Goal: Task Accomplishment & Management: Complete application form

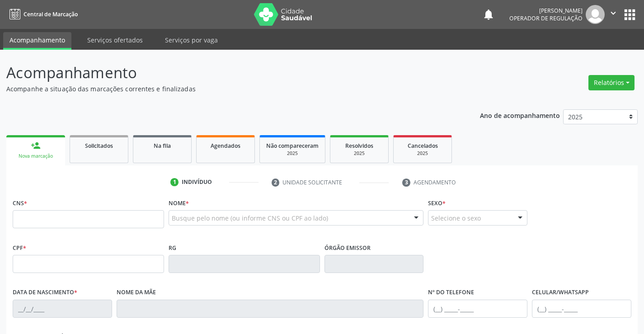
click at [73, 220] on input "text" at bounding box center [88, 219] width 151 height 18
type input "700 5093 5541 6253"
type input "0763434132"
type input "01/03/1974"
type input "(74) 98854-0327"
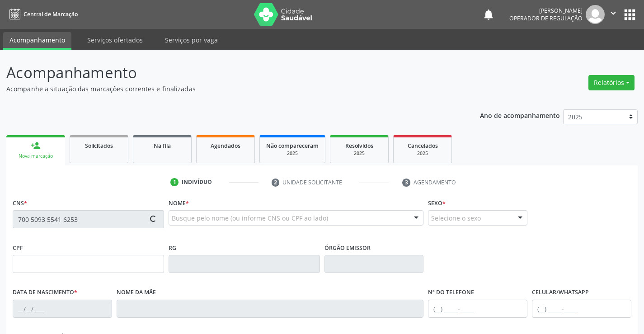
type input "(74) 98854-0327"
type input "029.338.045-73"
type input "SN"
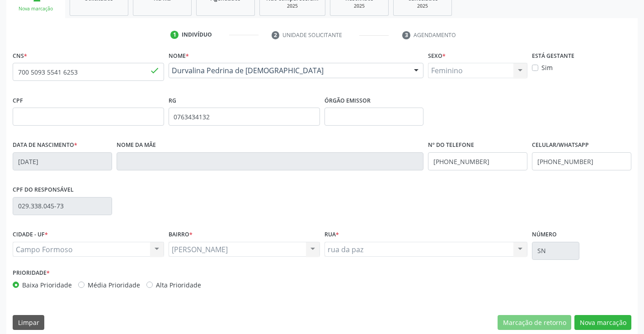
scroll to position [156, 0]
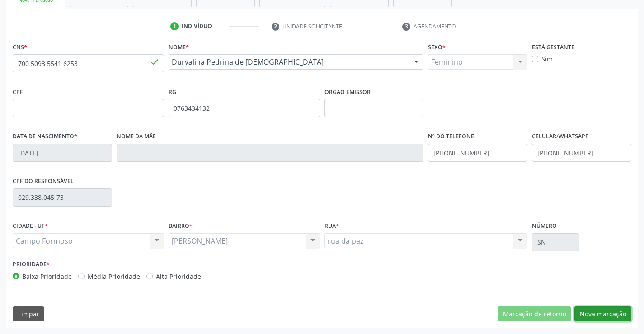
click at [599, 313] on button "Nova marcação" at bounding box center [603, 314] width 57 height 15
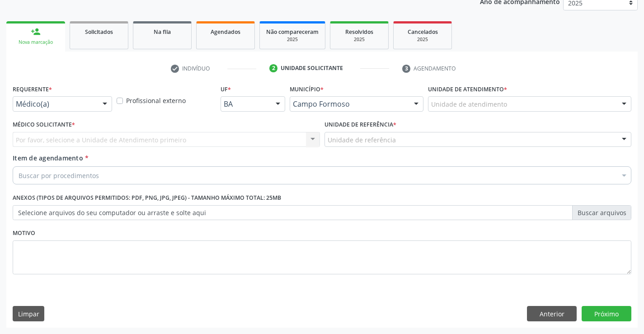
click at [55, 96] on div "Requerente * Médico(a) Médico(a) Enfermeiro(a) Paciente Nenhum resultado encont…" at bounding box center [62, 96] width 99 height 29
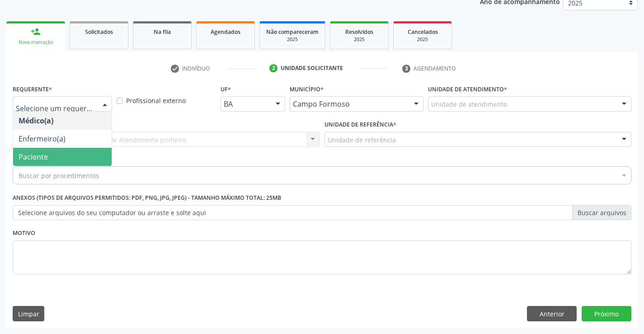
click at [49, 155] on span "Paciente" at bounding box center [62, 157] width 99 height 18
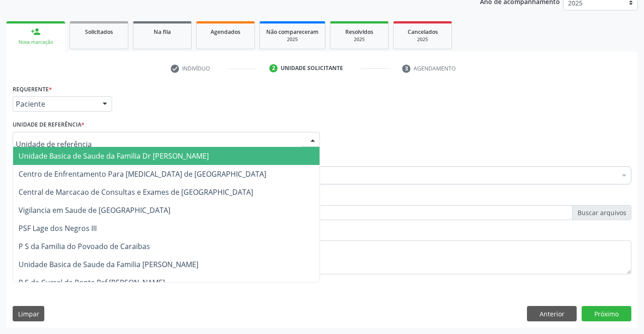
click at [94, 153] on span "Unidade Basica de Saude da Familia Dr [PERSON_NAME]" at bounding box center [114, 156] width 190 height 10
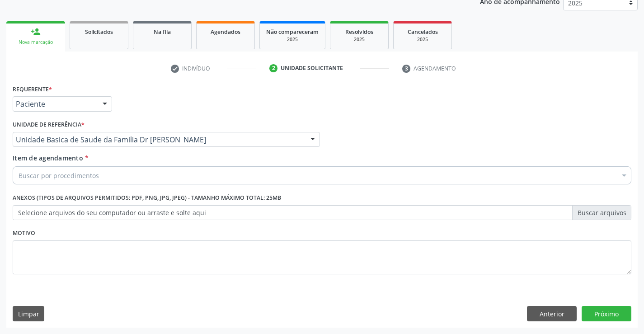
click at [19, 179] on input "Item de agendamento *" at bounding box center [19, 175] width 0 height 18
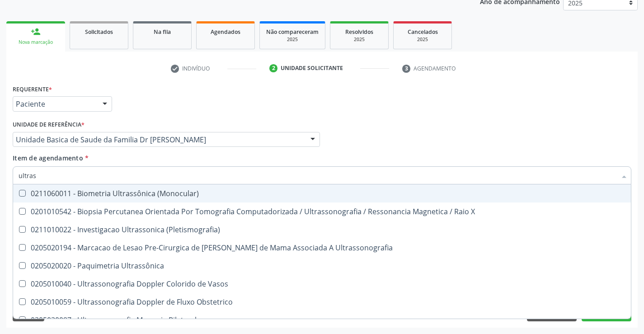
type input "ultrass"
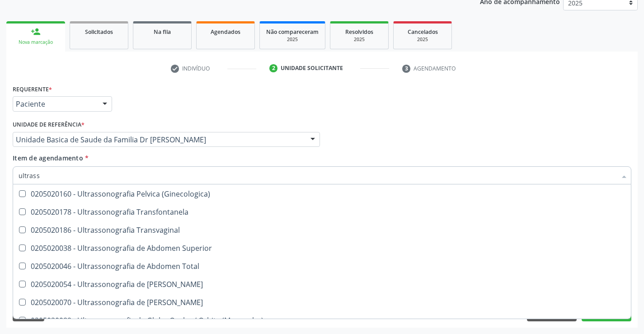
scroll to position [181, 0]
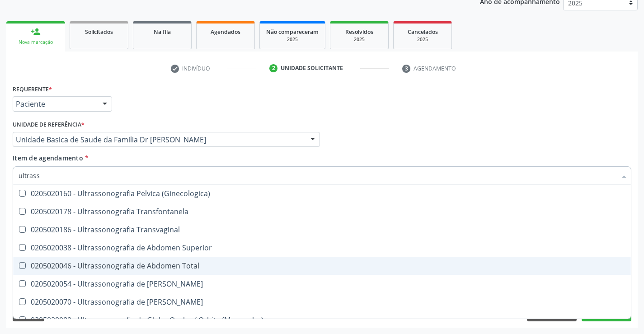
click at [220, 263] on div "0205020046 - Ultrassonografia de Abdomen Total" at bounding box center [322, 265] width 607 height 7
checkbox Total "true"
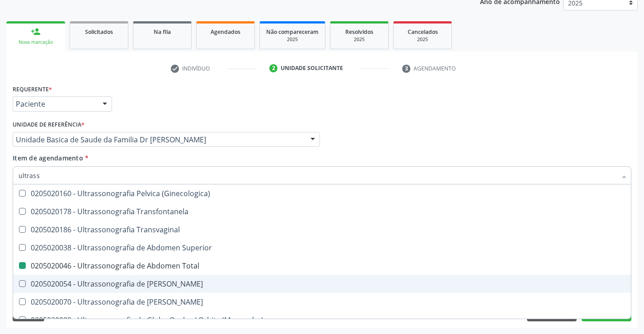
click at [640, 283] on div "Acompanhamento Acompanhe a situação das marcações correntes e finalizadas Relat…" at bounding box center [322, 135] width 644 height 398
checkbox X "true"
checkbox Total "false"
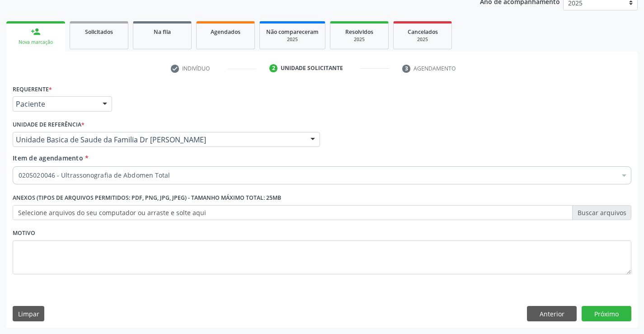
scroll to position [0, 0]
click at [603, 314] on button "Próximo" at bounding box center [607, 313] width 50 height 15
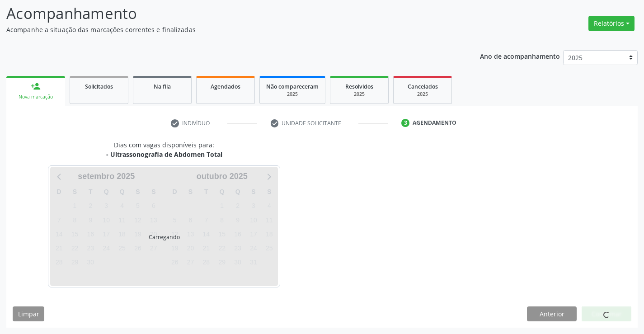
scroll to position [59, 0]
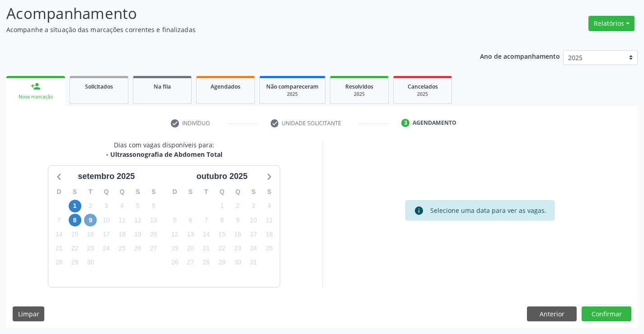
click at [92, 217] on span "9" at bounding box center [90, 220] width 13 height 13
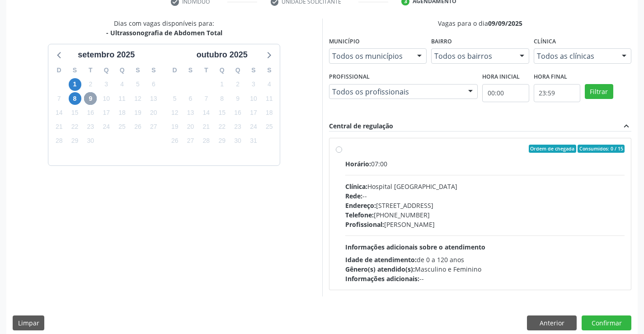
scroll to position [190, 0]
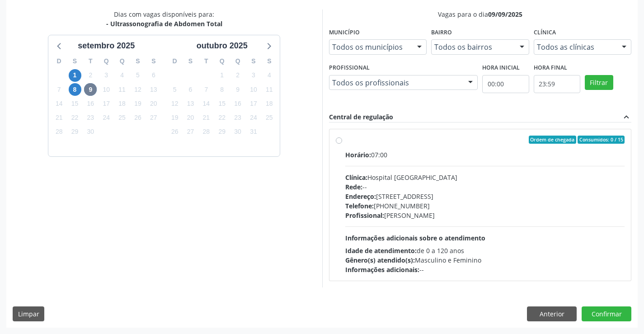
click at [425, 145] on label "Ordem de chegada Consumidos: 0 / 15 Horário: 07:00 Clínica: Hospital Sao Franci…" at bounding box center [485, 205] width 280 height 139
click at [342, 144] on input "Ordem de chegada Consumidos: 0 / 15 Horário: 07:00 Clínica: Hospital Sao Franci…" at bounding box center [339, 140] width 6 height 8
radio input "true"
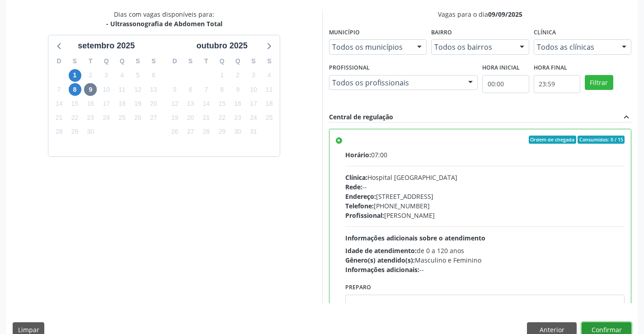
click at [604, 327] on button "Confirmar" at bounding box center [607, 329] width 50 height 15
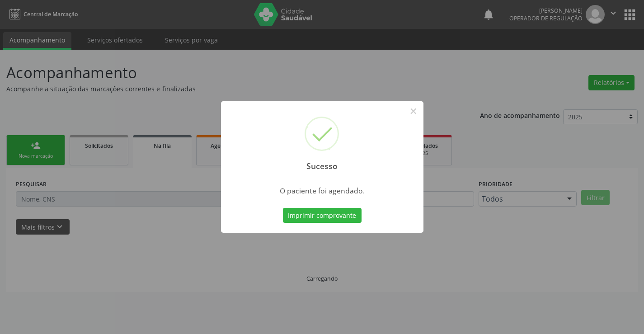
scroll to position [0, 0]
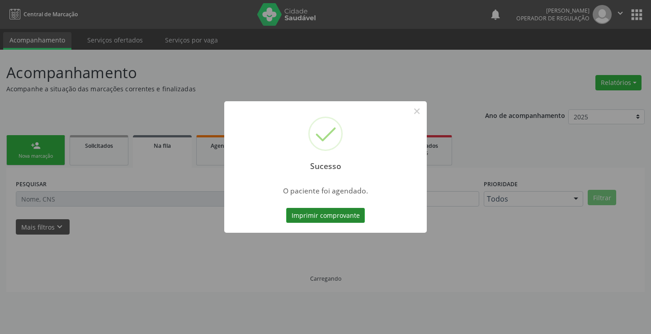
click at [323, 212] on button "Imprimir comprovante" at bounding box center [325, 215] width 79 height 15
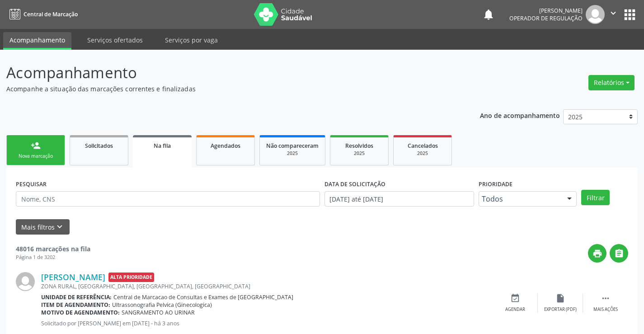
click at [38, 148] on div "person_add" at bounding box center [36, 146] width 10 height 10
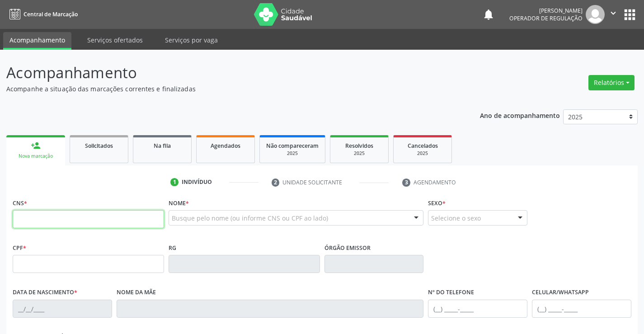
click at [50, 222] on input "text" at bounding box center [88, 219] width 151 height 18
type input "702 3011 3452 2914"
type input "2036640605"
type input "12/11/2001"
type input "(74) 38863-7614"
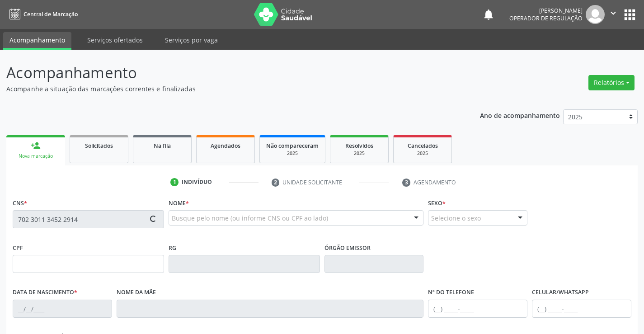
type input "S/N"
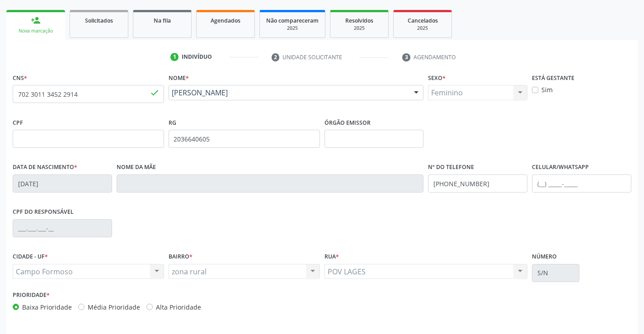
scroll to position [156, 0]
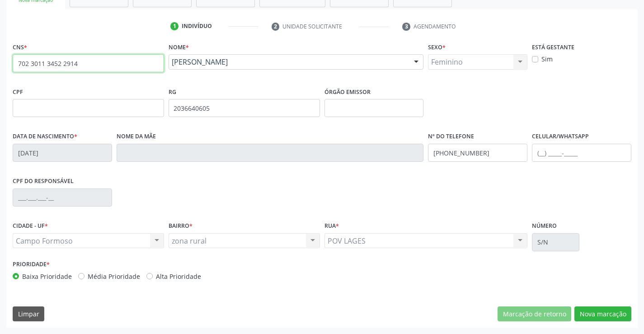
drag, startPoint x: 17, startPoint y: 62, endPoint x: 91, endPoint y: 62, distance: 74.1
click at [91, 62] on input "702 3011 3452 2914" at bounding box center [88, 63] width 151 height 18
click at [604, 315] on button "Nova marcação" at bounding box center [603, 314] width 57 height 15
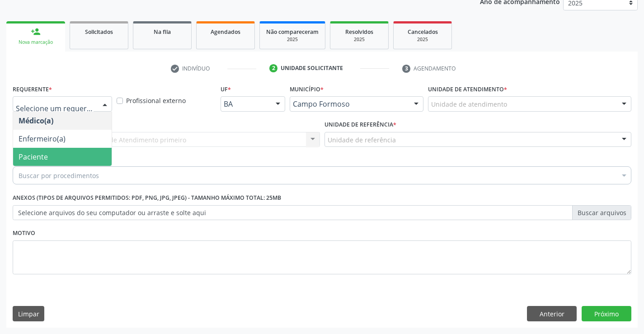
click at [41, 157] on span "Paciente" at bounding box center [33, 157] width 29 height 10
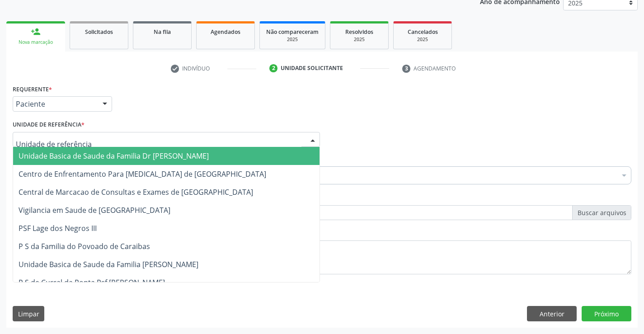
click at [70, 153] on span "Unidade Basica de Saude da Familia Dr [PERSON_NAME]" at bounding box center [114, 156] width 190 height 10
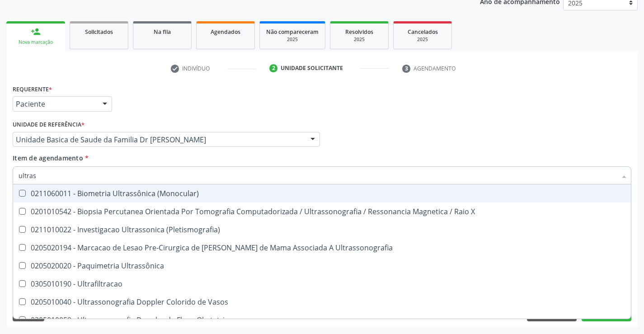
type input "ultrass"
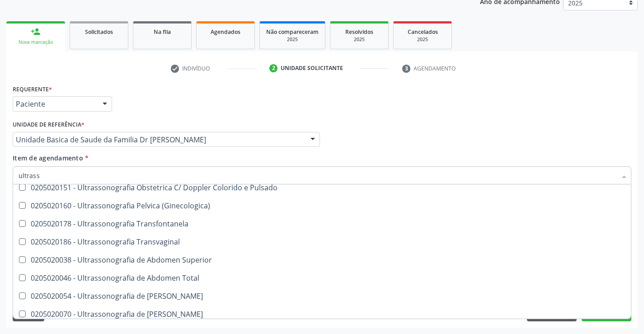
scroll to position [181, 0]
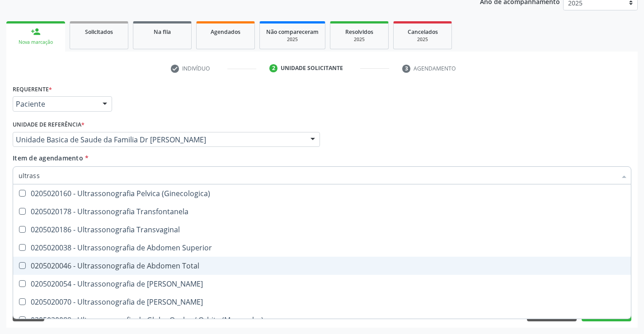
click at [222, 267] on div "0205020046 - Ultrassonografia de Abdomen Total" at bounding box center [322, 265] width 607 height 7
checkbox Total "true"
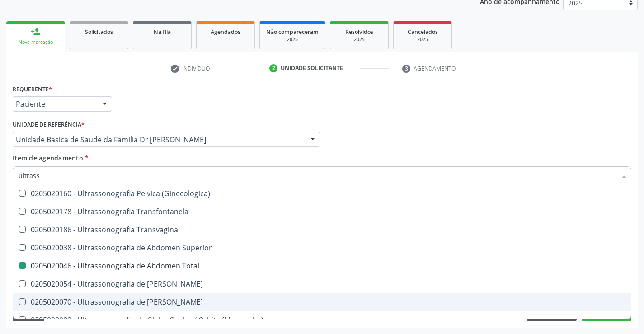
click at [637, 287] on div "Requerente * Paciente Médico(a) Enfermeiro(a) Paciente Nenhum resultado encontr…" at bounding box center [322, 204] width 632 height 245
checkbox X "true"
checkbox Total "false"
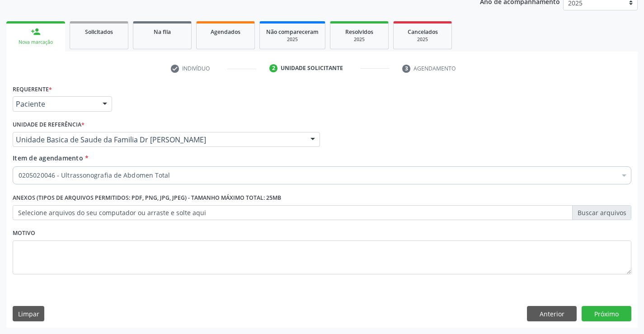
scroll to position [0, 0]
click at [608, 314] on button "Próximo" at bounding box center [607, 313] width 50 height 15
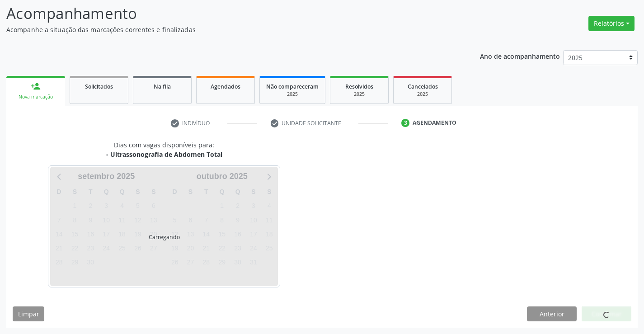
scroll to position [59, 0]
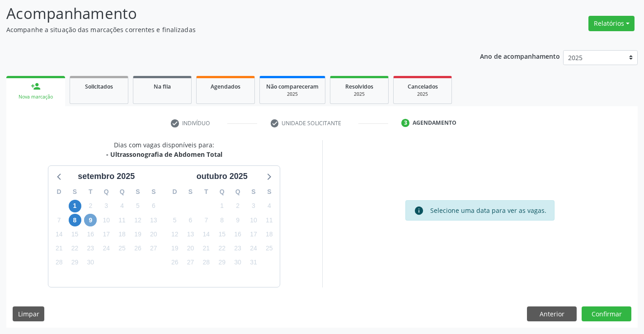
click at [90, 217] on span "9" at bounding box center [90, 220] width 13 height 13
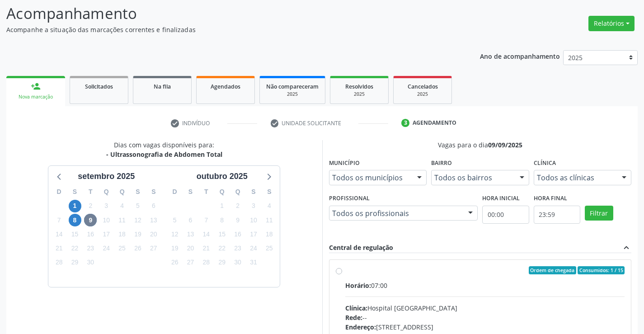
click at [440, 275] on label "Ordem de chegada Consumidos: 1 / 15 Horário: 07:00 Clínica: Hospital Sao Franci…" at bounding box center [485, 335] width 280 height 139
click at [342, 274] on input "Ordem de chegada Consumidos: 1 / 15 Horário: 07:00 Clínica: Hospital Sao Franci…" at bounding box center [339, 270] width 6 height 8
radio input "true"
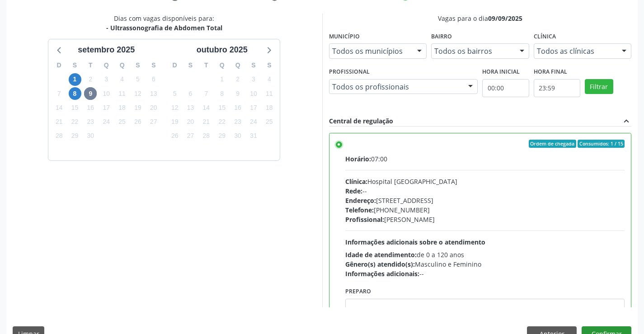
scroll to position [206, 0]
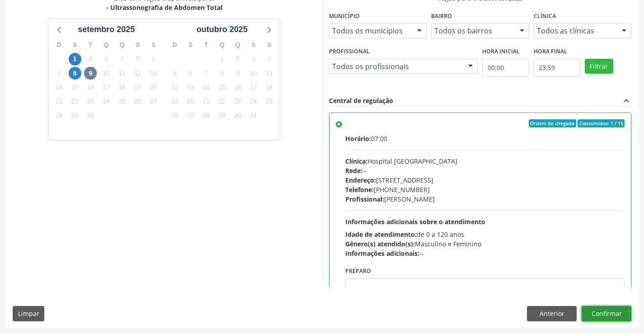
click at [599, 309] on button "Confirmar" at bounding box center [607, 313] width 50 height 15
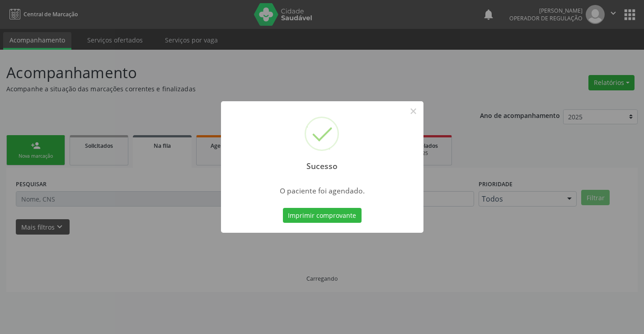
scroll to position [0, 0]
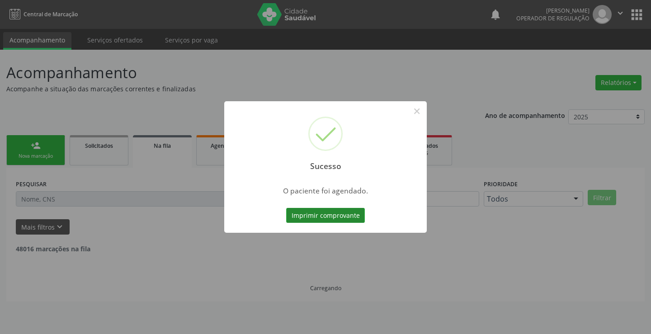
click at [318, 213] on button "Imprimir comprovante" at bounding box center [325, 215] width 79 height 15
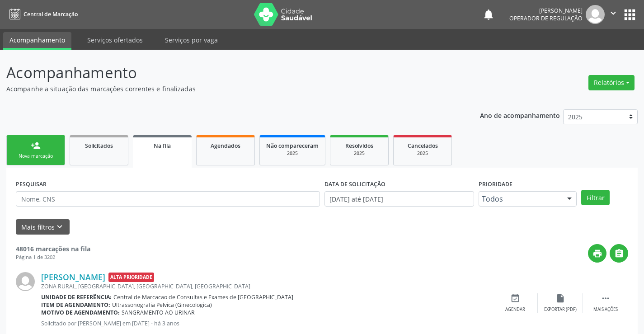
click at [44, 145] on link "person_add Nova marcação" at bounding box center [35, 150] width 59 height 30
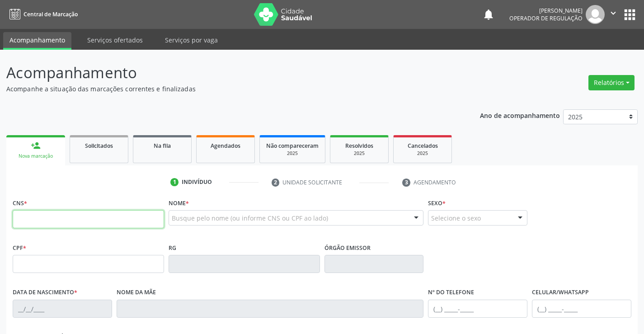
click at [59, 226] on input "text" at bounding box center [88, 219] width 151 height 18
paste input "702 3011 3452 2914"
type input "702 3011 3452 2914"
type input "2036640605"
type input "12/11/2001"
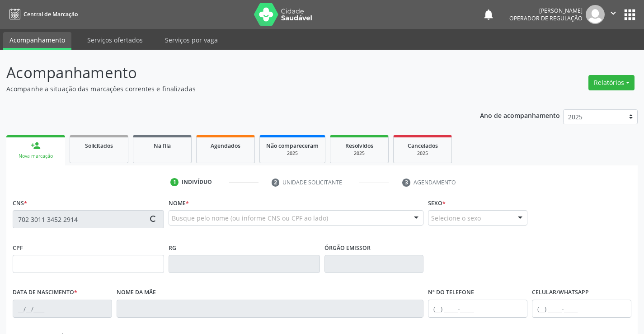
type input "(74) 38863-7614"
type input "S/N"
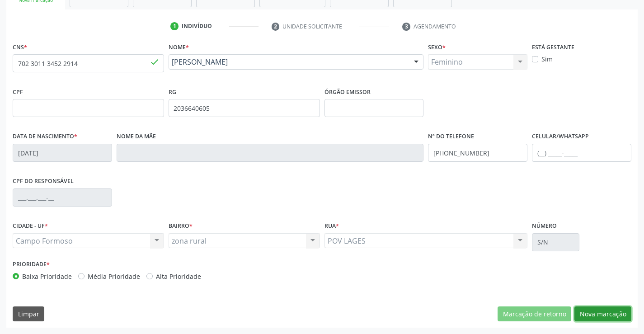
click at [604, 310] on button "Nova marcação" at bounding box center [603, 314] width 57 height 15
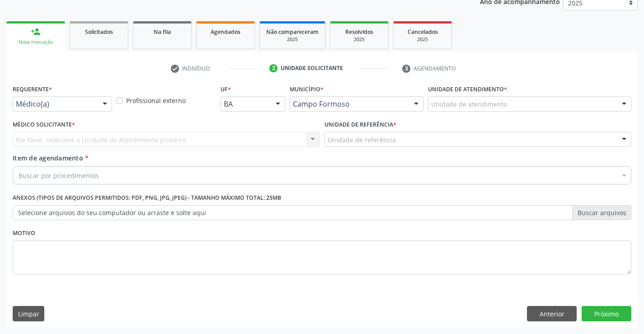
scroll to position [114, 0]
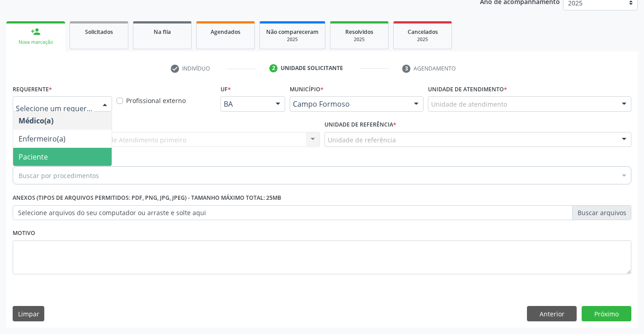
click at [58, 159] on span "Paciente" at bounding box center [62, 157] width 99 height 18
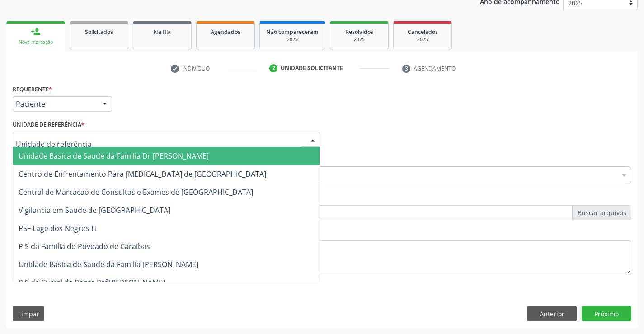
click at [78, 157] on span "Unidade Basica de Saude da Familia Dr [PERSON_NAME]" at bounding box center [114, 156] width 190 height 10
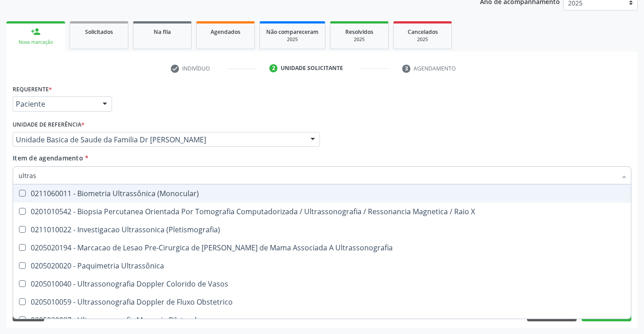
type input "ultrass"
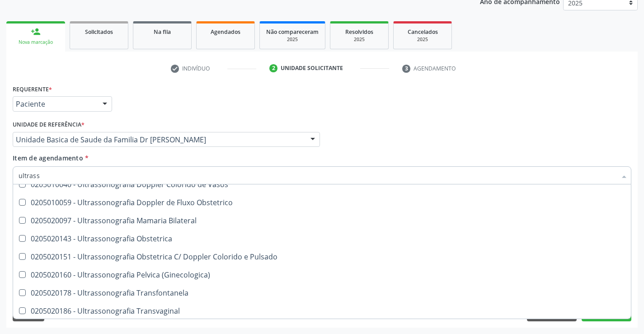
scroll to position [136, 0]
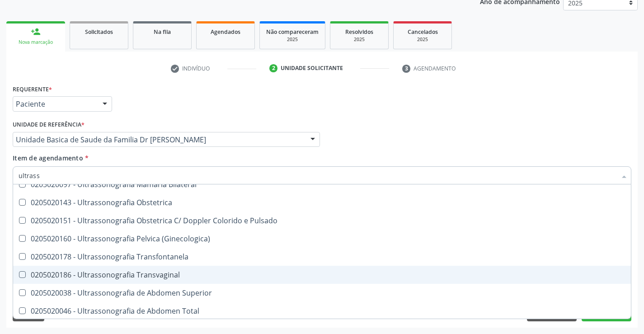
click at [190, 274] on div "0205020186 - Ultrassonografia Transvaginal" at bounding box center [322, 274] width 607 height 7
checkbox Transvaginal "true"
click at [638, 275] on div "Acompanhamento Acompanhe a situação das marcações correntes e finalizadas Relat…" at bounding box center [322, 135] width 644 height 398
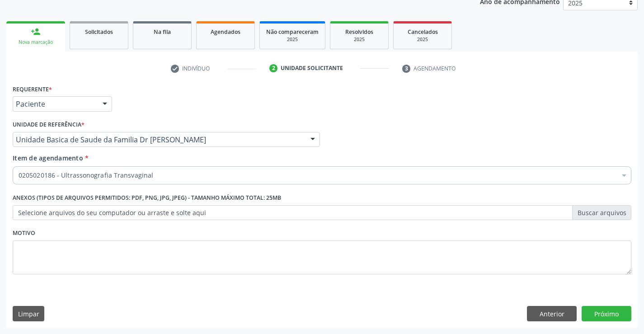
scroll to position [0, 0]
click at [602, 311] on button "Próximo" at bounding box center [607, 313] width 50 height 15
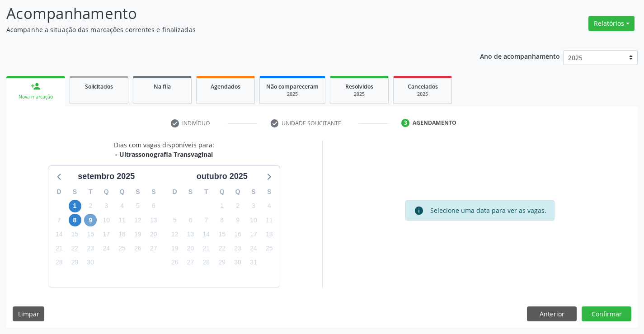
click at [90, 222] on span "9" at bounding box center [90, 220] width 13 height 13
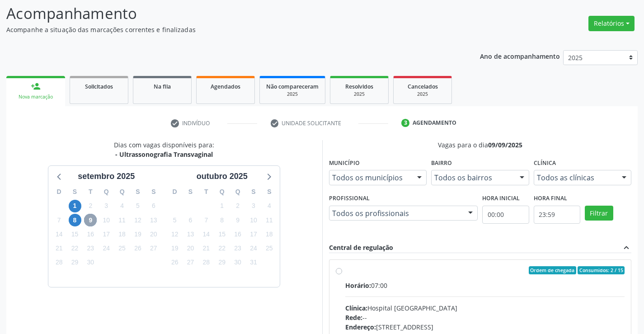
scroll to position [190, 0]
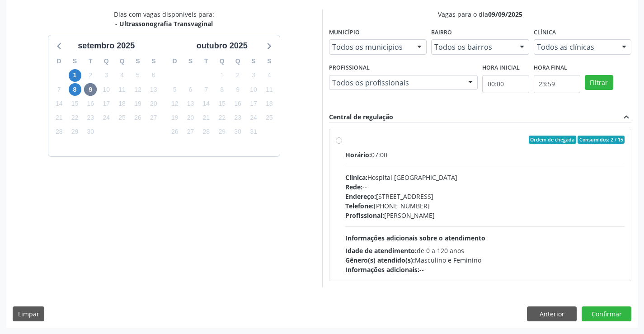
click at [451, 148] on label "Ordem de chegada Consumidos: 2 / 15 Horário: 07:00 Clínica: Hospital Sao Franci…" at bounding box center [485, 205] width 280 height 139
click at [342, 144] on input "Ordem de chegada Consumidos: 2 / 15 Horário: 07:00 Clínica: Hospital Sao Franci…" at bounding box center [339, 140] width 6 height 8
radio input "true"
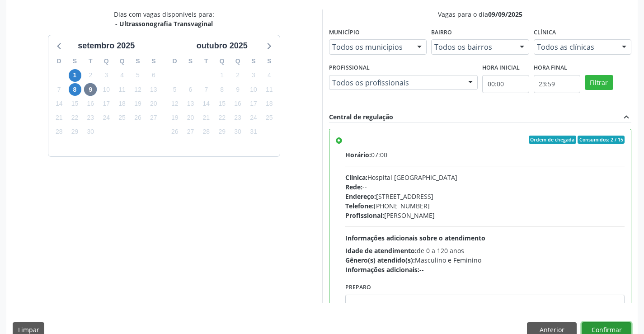
click at [601, 325] on button "Confirmar" at bounding box center [607, 329] width 50 height 15
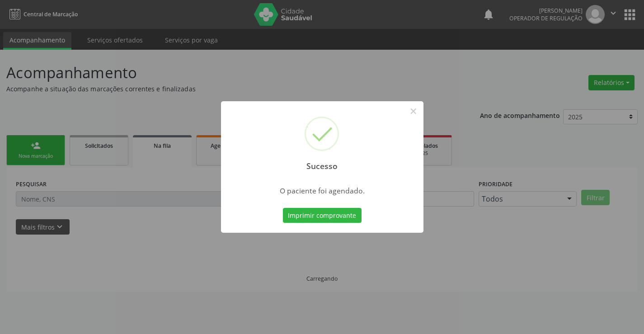
scroll to position [0, 0]
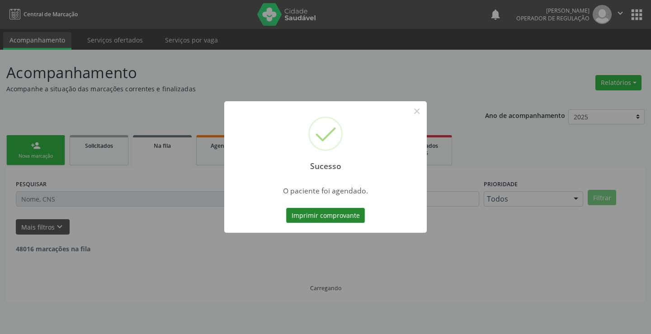
click at [321, 211] on button "Imprimir comprovante" at bounding box center [325, 215] width 79 height 15
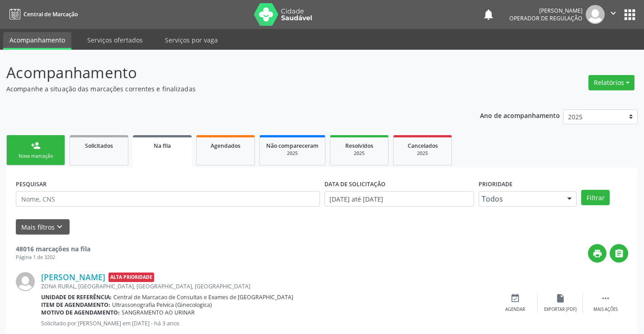
click at [38, 149] on div "person_add" at bounding box center [36, 146] width 10 height 10
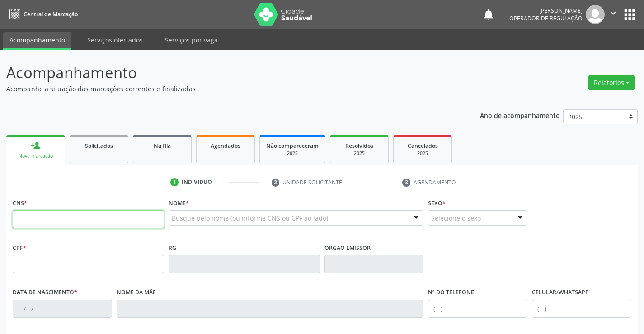
click at [48, 221] on input "text" at bounding box center [88, 219] width 151 height 18
type input "705 0082 8371 1259"
type input "0726091502"
type input "09/08/1971"
type input "(74) 99910-1064"
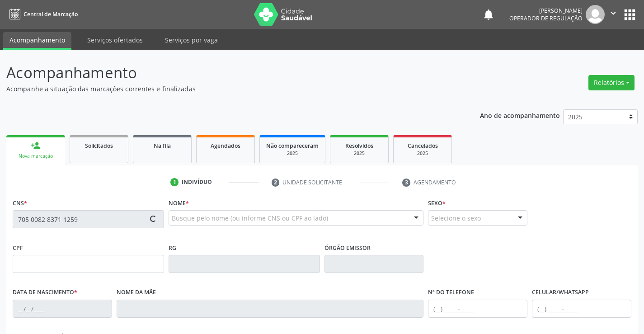
type input "(74) 99910-1064"
type input "605.204.775-53"
type input "S/N"
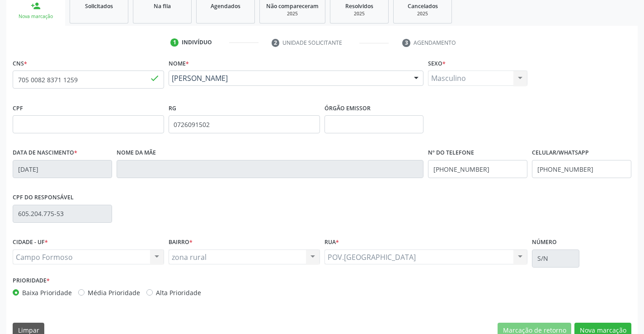
scroll to position [156, 0]
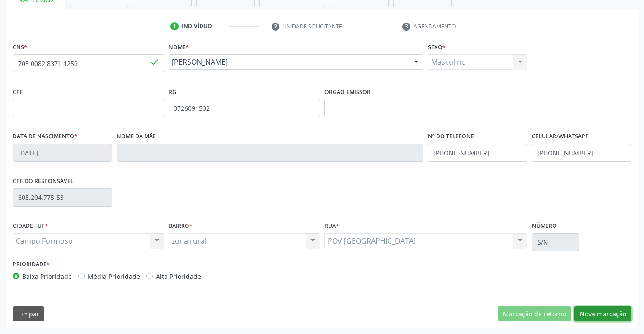
click at [603, 312] on button "Nova marcação" at bounding box center [603, 314] width 57 height 15
click at [0, 0] on button "Próximo" at bounding box center [0, 0] width 0 height 0
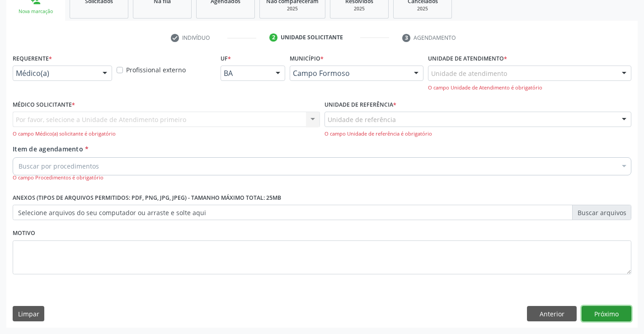
scroll to position [114, 0]
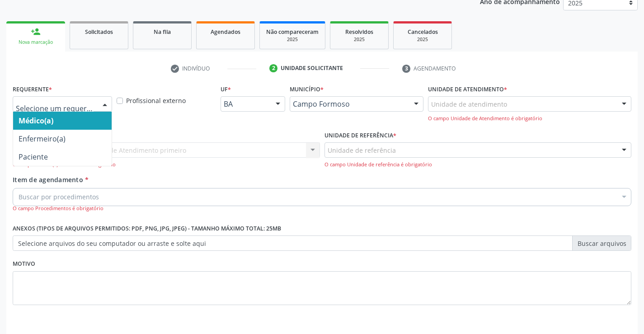
click at [48, 101] on div at bounding box center [62, 103] width 99 height 15
click at [48, 101] on input "text" at bounding box center [55, 108] width 78 height 18
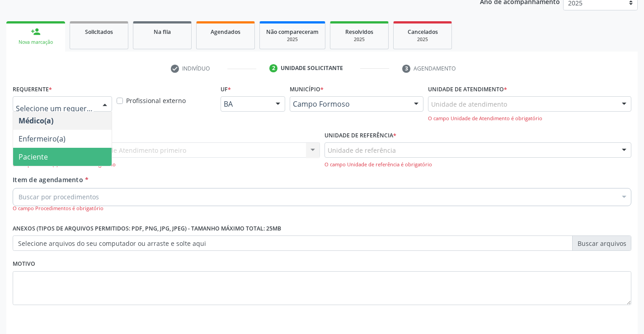
click at [50, 159] on span "Paciente" at bounding box center [62, 157] width 99 height 18
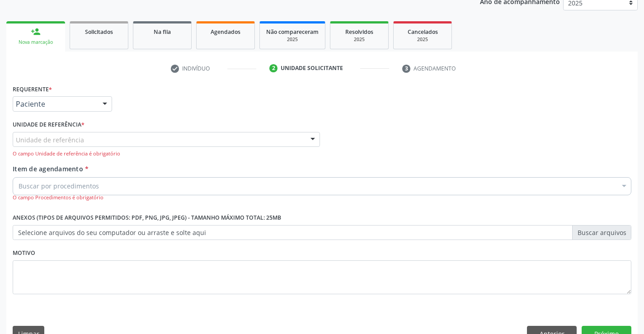
click at [82, 139] on div "Unidade de referência" at bounding box center [166, 139] width 307 height 15
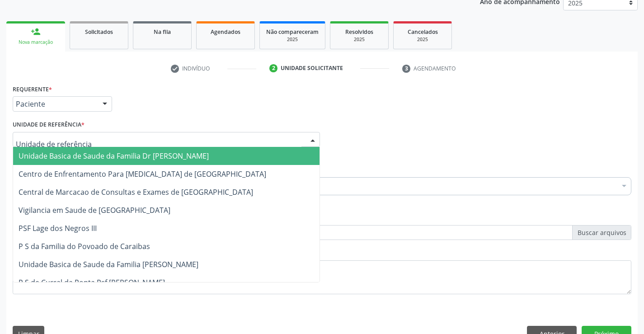
click at [91, 156] on span "Unidade Basica de Saude da Familia Dr [PERSON_NAME]" at bounding box center [114, 156] width 190 height 10
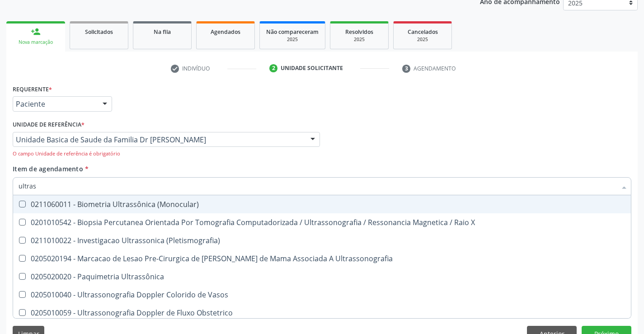
type input "ultrass"
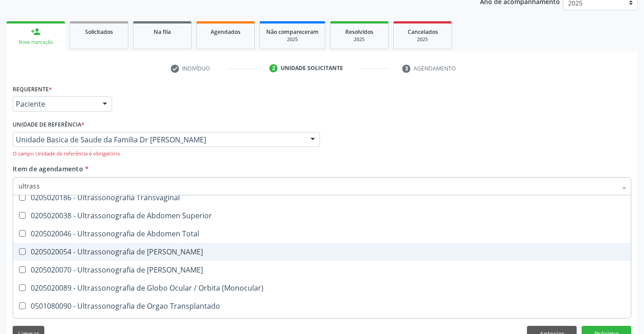
scroll to position [226, 0]
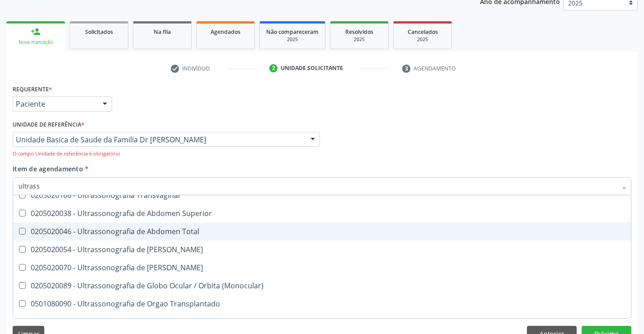
click at [224, 228] on div "0205020046 - Ultrassonografia de Abdomen Total" at bounding box center [322, 231] width 607 height 7
checkbox Total "true"
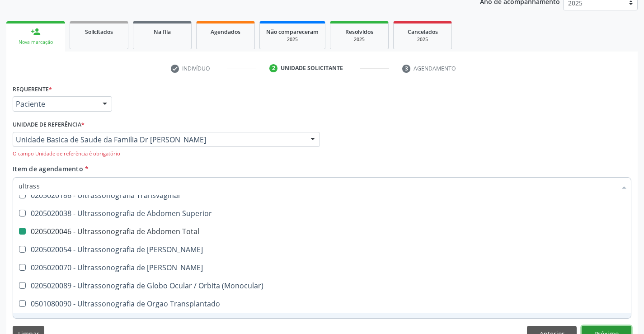
click at [609, 329] on button "Próximo" at bounding box center [607, 333] width 50 height 15
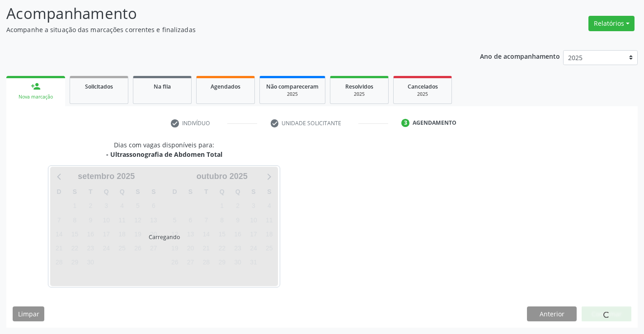
scroll to position [0, 0]
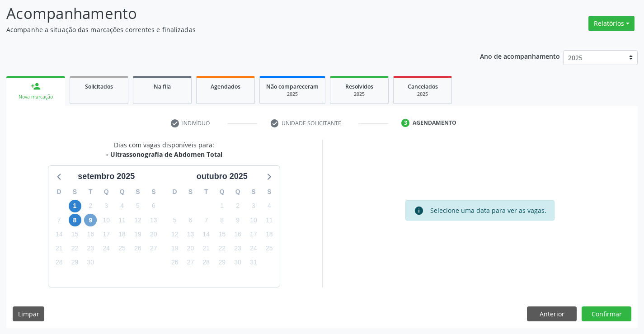
click at [91, 220] on span "9" at bounding box center [90, 220] width 13 height 13
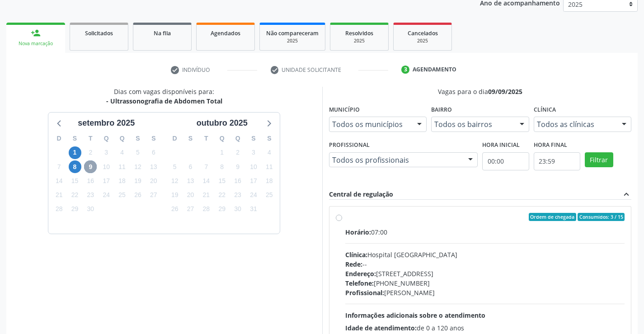
scroll to position [190, 0]
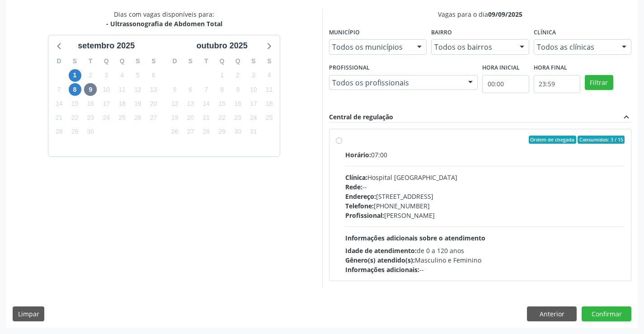
click at [431, 134] on div "Ordem de chegada Consumidos: 3 / 15 Horário: 07:00 Clínica: Hospital Sao Franci…" at bounding box center [481, 204] width 302 height 151
radio input "true"
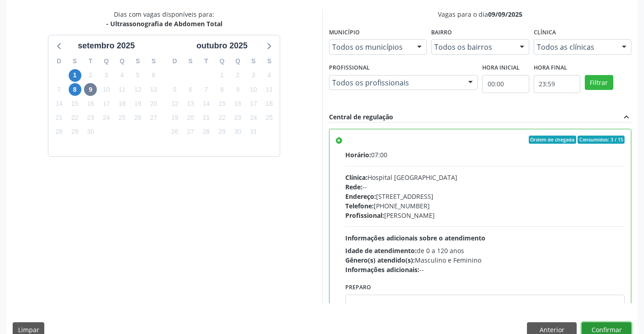
click at [604, 328] on button "Confirmar" at bounding box center [607, 329] width 50 height 15
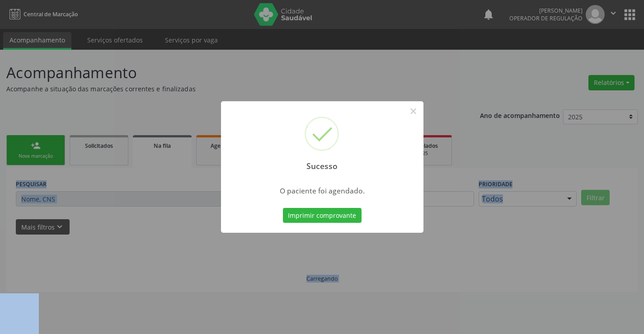
scroll to position [0, 0]
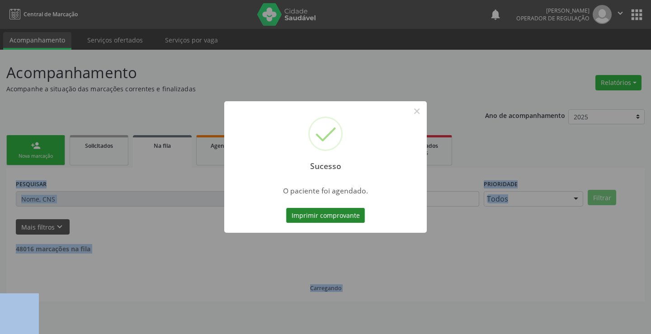
click at [320, 212] on button "Imprimir comprovante" at bounding box center [325, 215] width 79 height 15
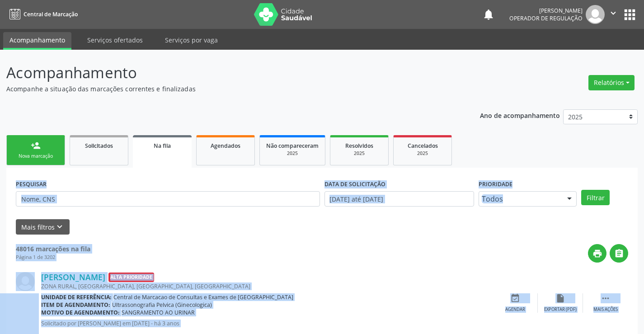
click at [36, 148] on div "person_add" at bounding box center [36, 146] width 10 height 10
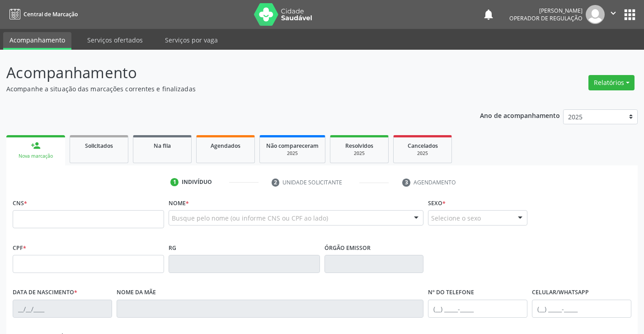
click at [63, 115] on div "Ano de acompanhamento 2025 2024 2023 person_add Nova marcação Solicitados Na fi…" at bounding box center [322, 293] width 632 height 381
click at [49, 220] on input "text" at bounding box center [88, 219] width 151 height 18
click at [51, 216] on input "text" at bounding box center [88, 219] width 151 height 18
type input "700 6064 2136 5468"
type input "1135208670"
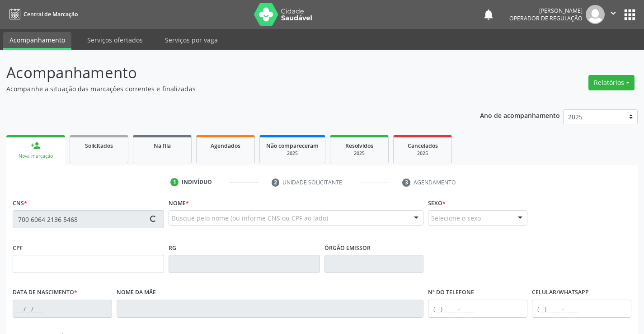
type input "07/06/1978"
type input "(74) 9819-3756"
type input "001.111.885-71"
type input "S/N"
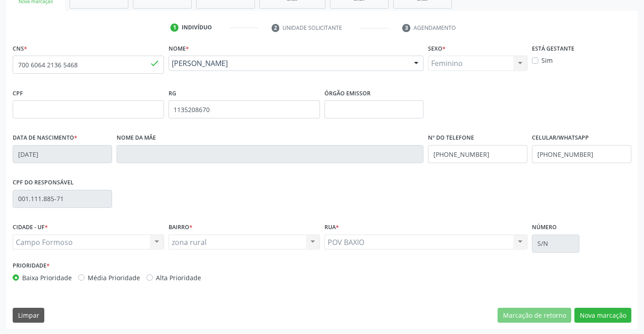
scroll to position [156, 0]
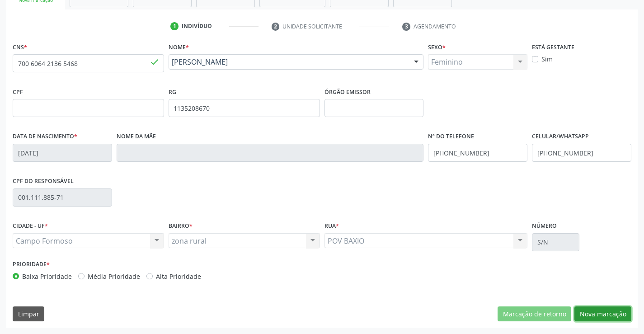
click at [600, 312] on button "Nova marcação" at bounding box center [603, 314] width 57 height 15
click at [0, 0] on button "Próximo" at bounding box center [0, 0] width 0 height 0
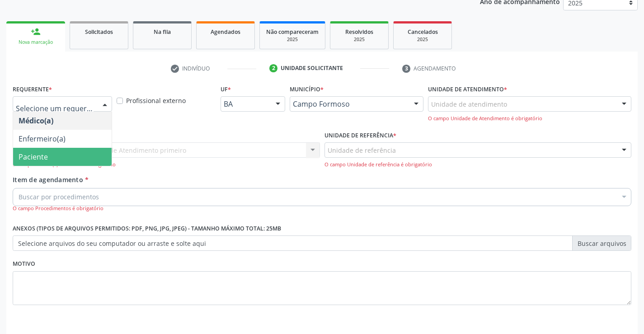
click at [49, 155] on span "Paciente" at bounding box center [62, 157] width 99 height 18
click at [48, 155] on span "Paciente" at bounding box center [33, 157] width 29 height 10
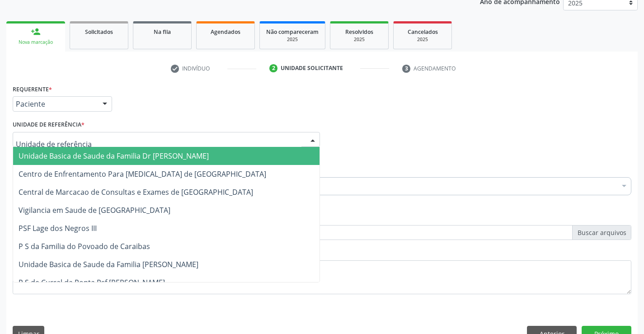
click at [95, 153] on span "Unidade Basica de Saude da Familia Dr [PERSON_NAME]" at bounding box center [114, 156] width 190 height 10
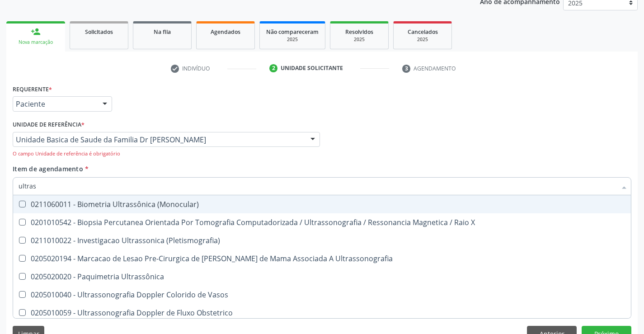
type input "ultrass"
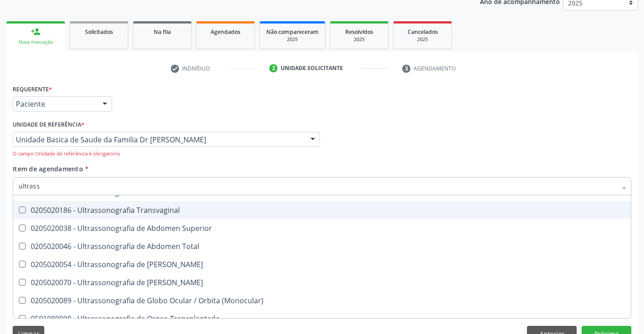
scroll to position [226, 0]
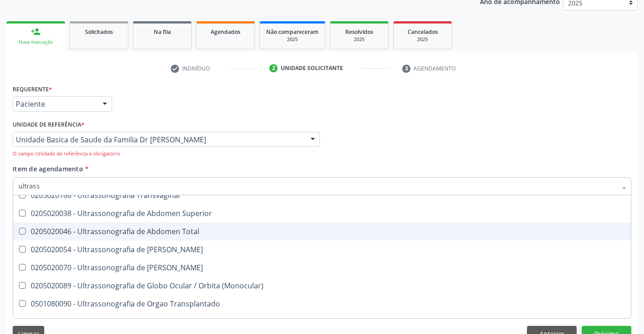
click at [202, 229] on div "0205020046 - Ultrassonografia de Abdomen Total" at bounding box center [322, 231] width 607 height 7
checkbox Total "true"
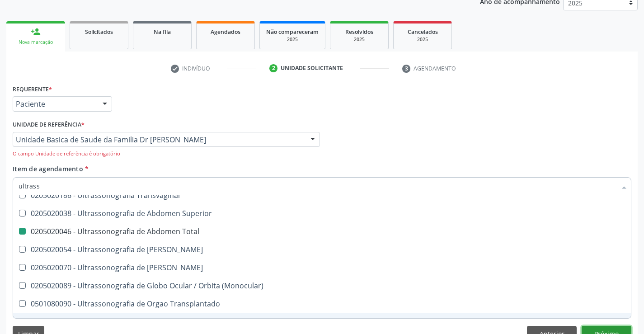
click at [605, 328] on button "Próximo" at bounding box center [607, 333] width 50 height 15
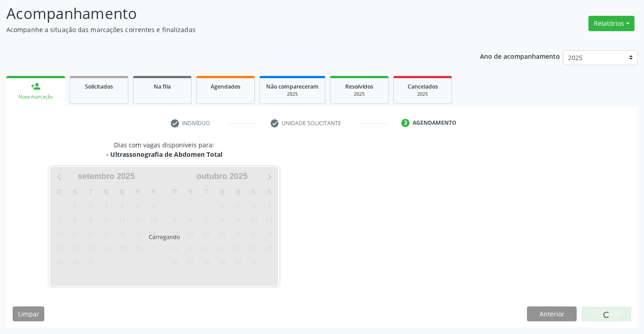
scroll to position [0, 0]
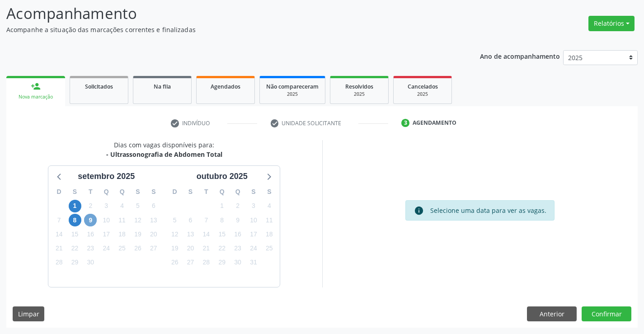
click at [93, 220] on span "9" at bounding box center [90, 220] width 13 height 13
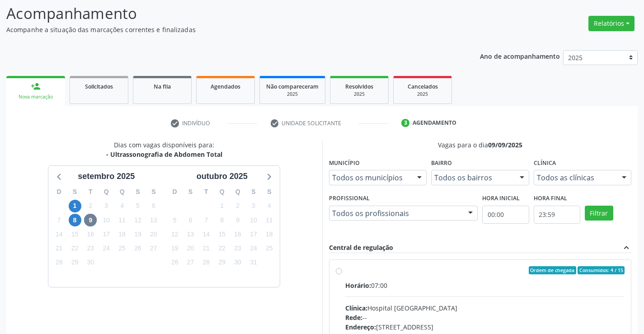
click at [465, 281] on div "Horário: 07:00" at bounding box center [485, 285] width 280 height 9
click at [342, 274] on input "Ordem de chegada Consumidos: 4 / 15 Horário: 07:00 Clínica: Hospital Sao Franci…" at bounding box center [339, 270] width 6 height 8
radio input "true"
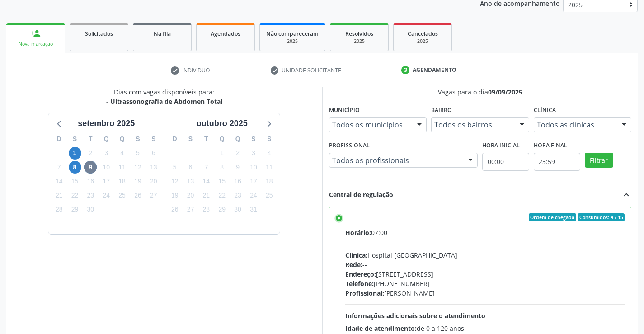
scroll to position [206, 0]
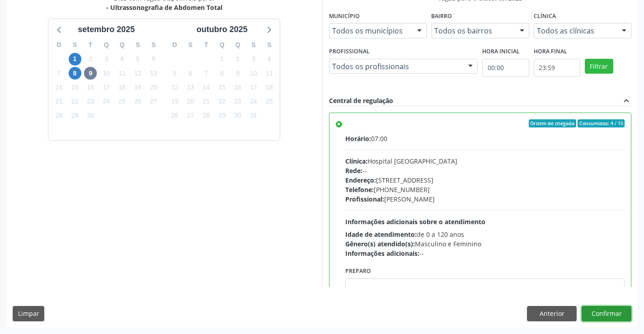
click at [606, 309] on button "Confirmar" at bounding box center [607, 313] width 50 height 15
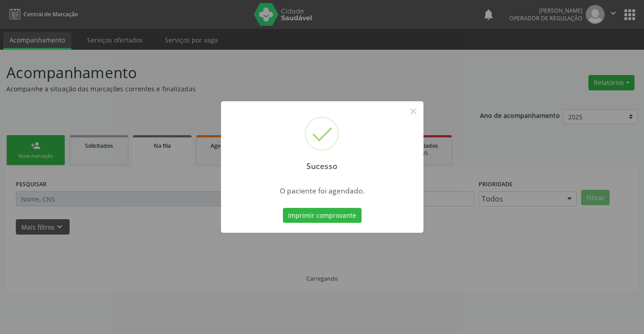
scroll to position [0, 0]
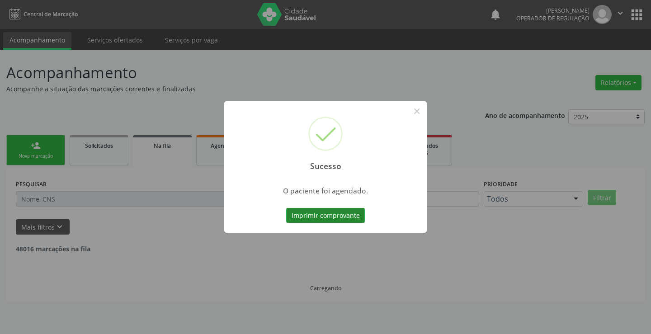
click at [320, 216] on button "Imprimir comprovante" at bounding box center [325, 215] width 79 height 15
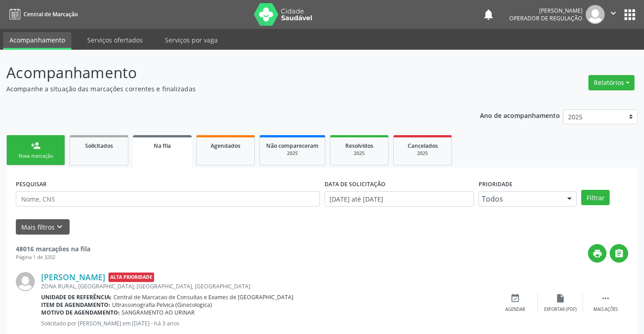
click at [31, 149] on div "person_add" at bounding box center [36, 146] width 10 height 10
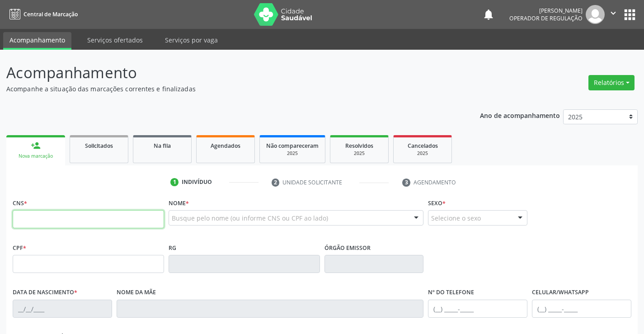
click at [44, 222] on input "text" at bounding box center [88, 219] width 151 height 18
type input "706 8017 8178 6921"
type input "0571024149"
type input "30/04/1976"
type input "(74) 98150-3034"
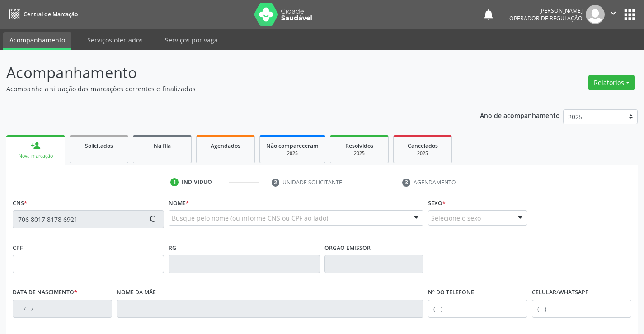
type input "S/N"
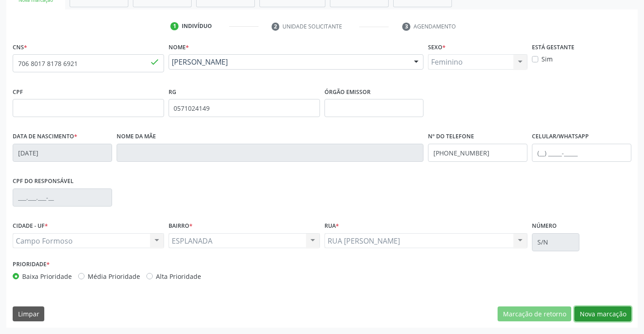
click at [609, 311] on button "Nova marcação" at bounding box center [603, 314] width 57 height 15
click at [0, 0] on button "Próximo" at bounding box center [0, 0] width 0 height 0
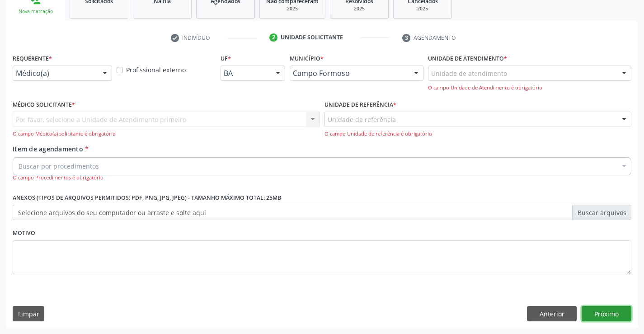
scroll to position [114, 0]
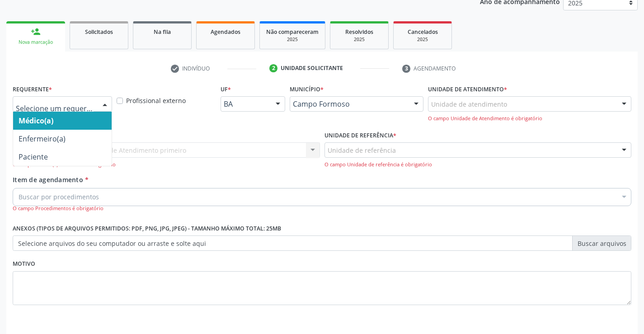
click at [42, 98] on div at bounding box center [62, 103] width 99 height 15
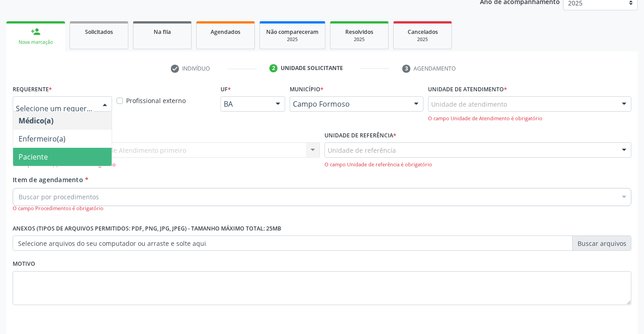
click at [44, 155] on span "Paciente" at bounding box center [33, 157] width 29 height 10
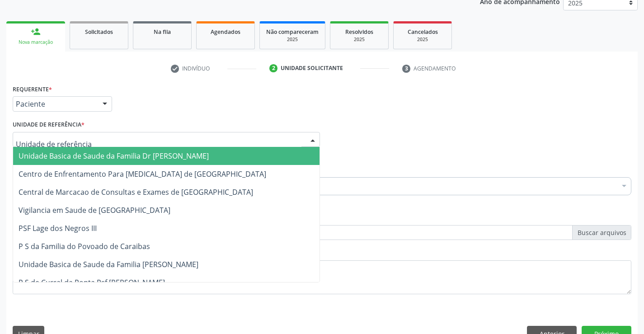
click at [60, 155] on span "Unidade Basica de Saude da Familia Dr [PERSON_NAME]" at bounding box center [114, 156] width 190 height 10
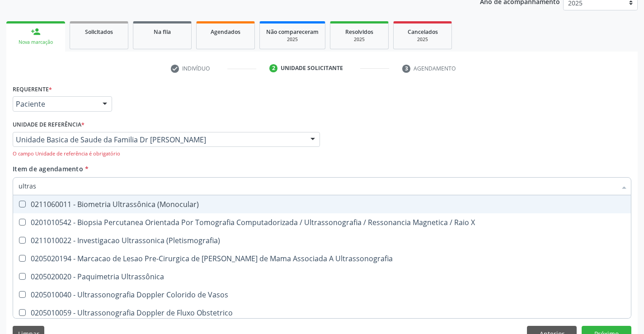
type input "ultrass"
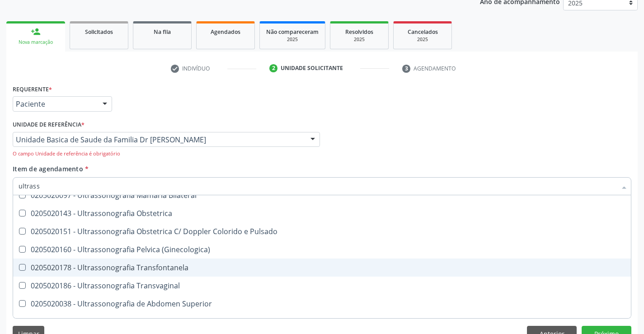
scroll to position [181, 0]
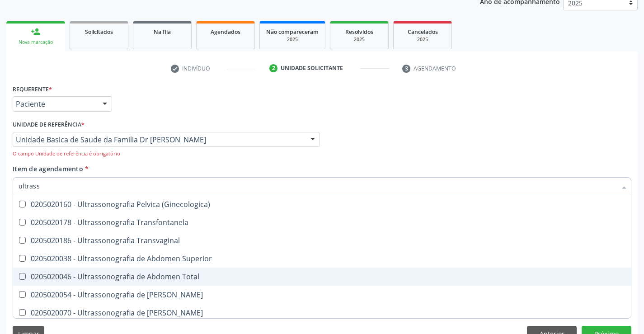
click at [232, 275] on div "0205020046 - Ultrassonografia de Abdomen Total" at bounding box center [322, 276] width 607 height 7
checkbox Total "false"
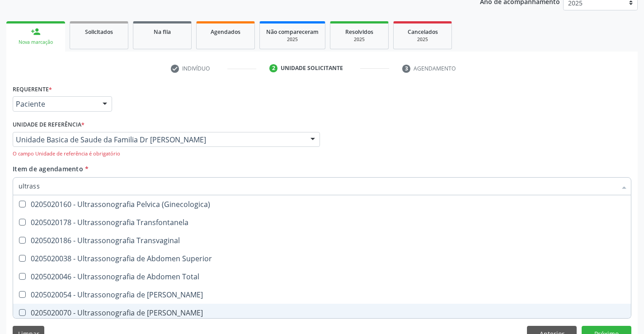
scroll to position [134, 0]
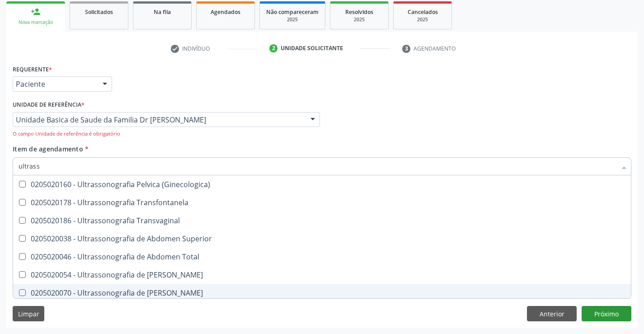
type input "ultrass"
click at [603, 309] on button "Próximo" at bounding box center [607, 313] width 50 height 15
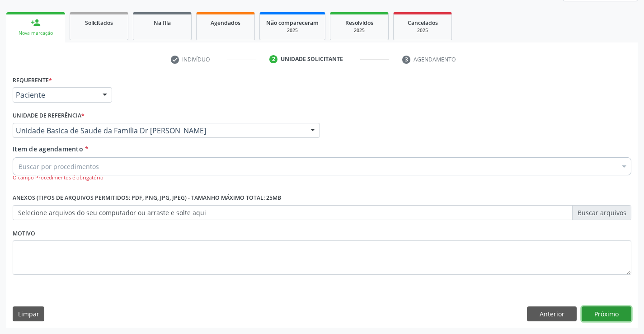
scroll to position [0, 0]
click at [604, 311] on button "Próximo" at bounding box center [607, 314] width 50 height 15
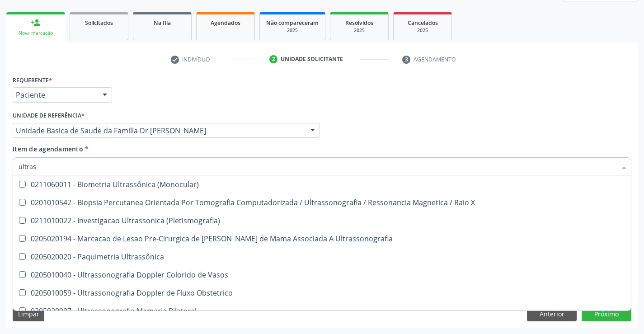
type input "ultrass"
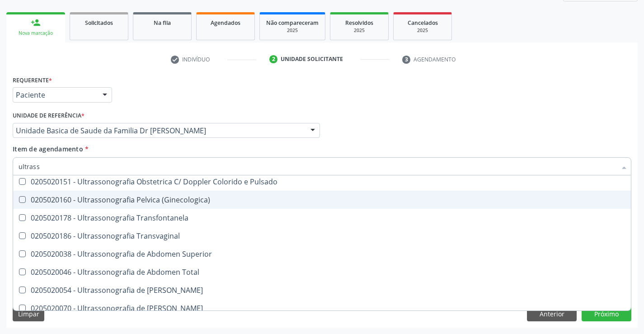
scroll to position [181, 0]
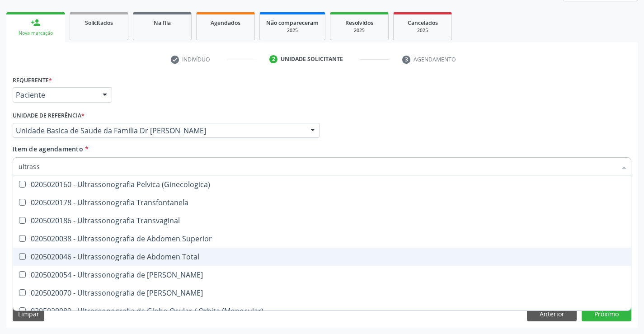
click at [215, 256] on div "0205020046 - Ultrassonografia de Abdomen Total" at bounding box center [322, 256] width 607 height 7
checkbox Total "true"
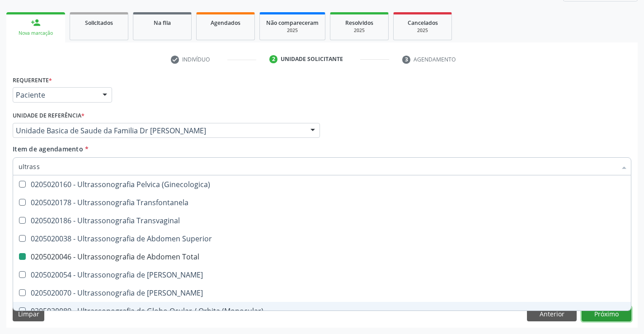
click at [610, 314] on button "Próximo" at bounding box center [607, 314] width 50 height 15
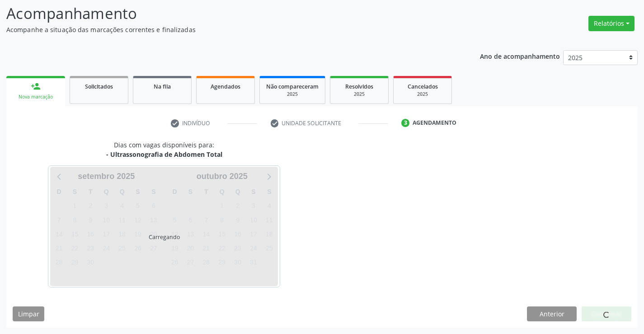
scroll to position [0, 0]
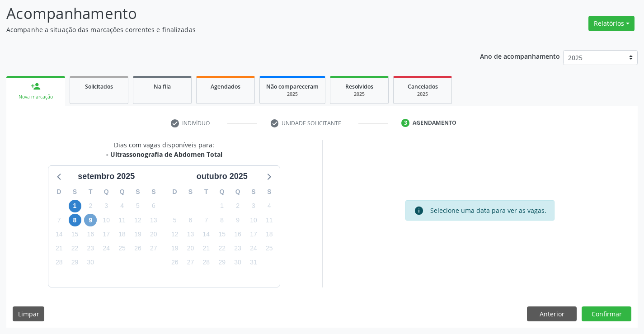
click at [90, 219] on span "9" at bounding box center [90, 220] width 13 height 13
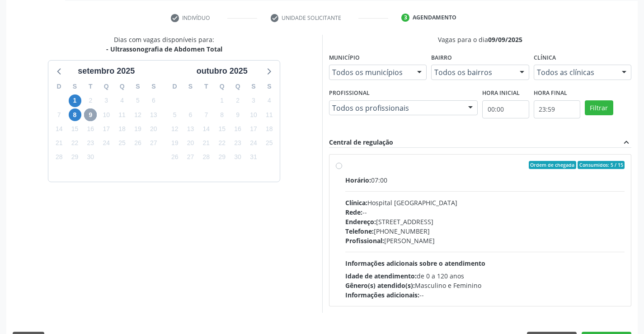
scroll to position [190, 0]
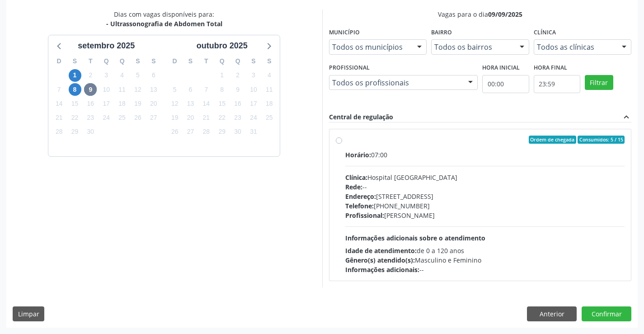
click at [431, 146] on label "Ordem de chegada Consumidos: 5 / 15 Horário: 07:00 Clínica: Hospital Sao Franci…" at bounding box center [485, 205] width 280 height 139
click at [342, 144] on input "Ordem de chegada Consumidos: 5 / 15 Horário: 07:00 Clínica: Hospital Sao Franci…" at bounding box center [339, 140] width 6 height 8
radio input "true"
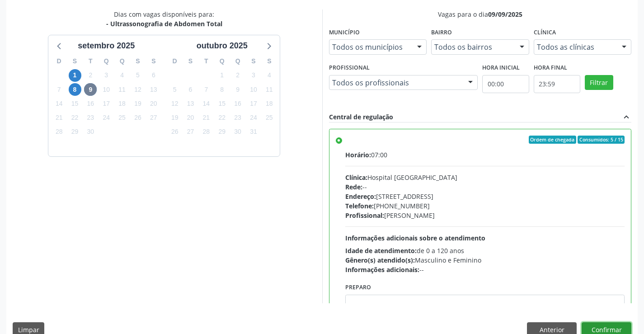
click at [608, 323] on button "Confirmar" at bounding box center [607, 329] width 50 height 15
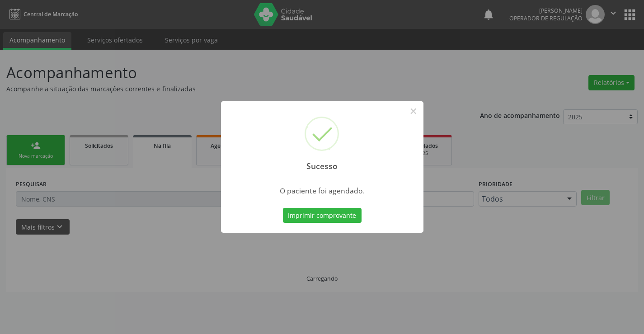
scroll to position [0, 0]
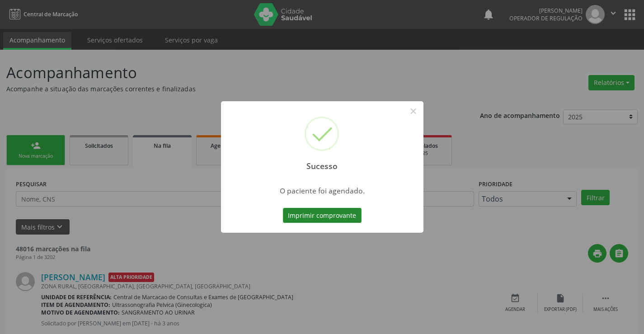
click at [318, 213] on button "Imprimir comprovante" at bounding box center [322, 215] width 79 height 15
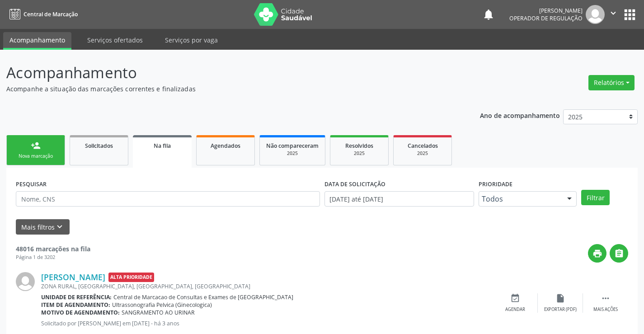
click at [33, 147] on div "person_add" at bounding box center [36, 146] width 10 height 10
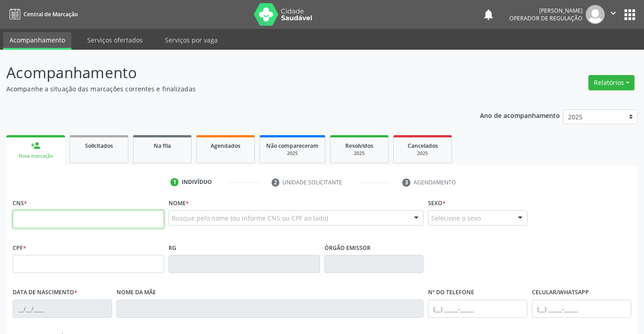
click at [77, 221] on input "text" at bounding box center [88, 219] width 151 height 18
type input "706 8092 7661 4520"
type input "023.025.835-23"
type input "1332066291"
type input "24/05/1986"
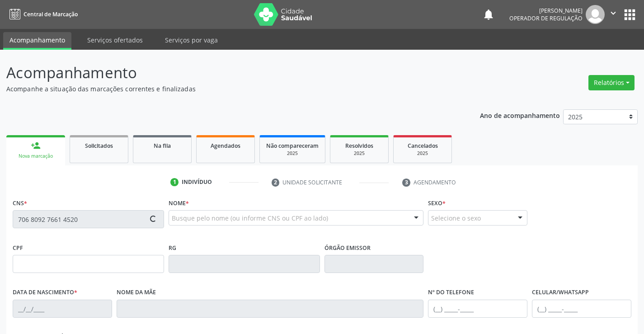
type input "(74) 98856-0045"
type input "023.025.835-23"
type input "sn"
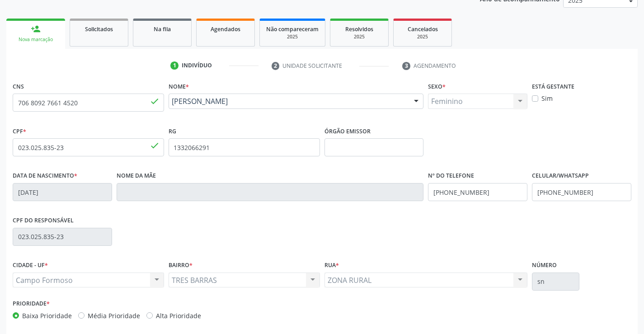
scroll to position [156, 0]
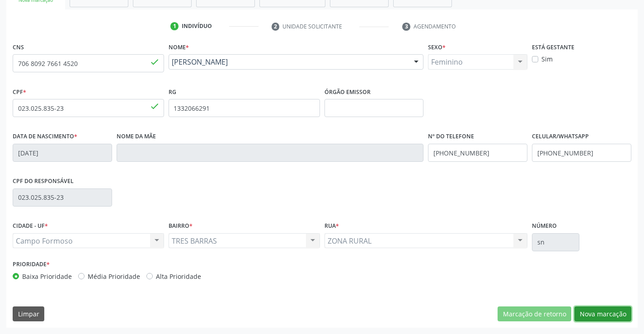
click at [596, 311] on button "Nova marcação" at bounding box center [603, 314] width 57 height 15
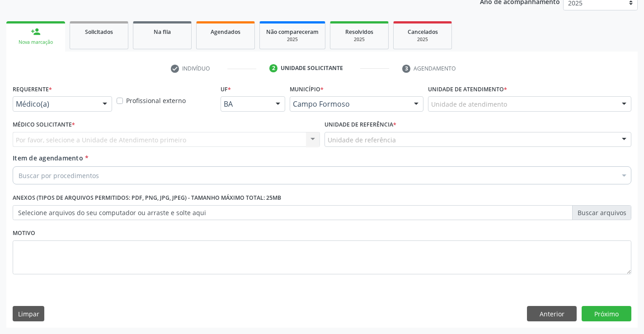
scroll to position [114, 0]
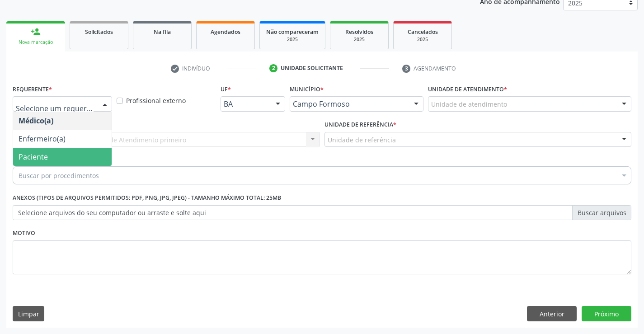
click at [40, 157] on span "Paciente" at bounding box center [33, 157] width 29 height 10
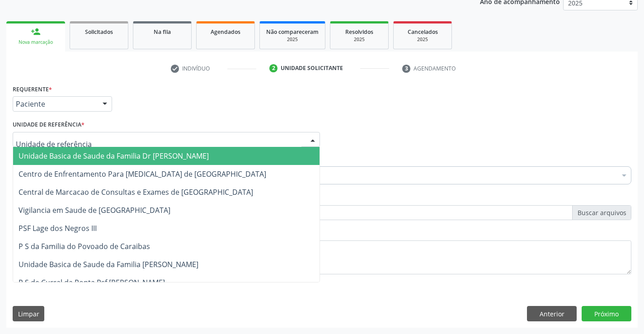
click at [65, 157] on span "Unidade Basica de Saude da Familia Dr [PERSON_NAME]" at bounding box center [114, 156] width 190 height 10
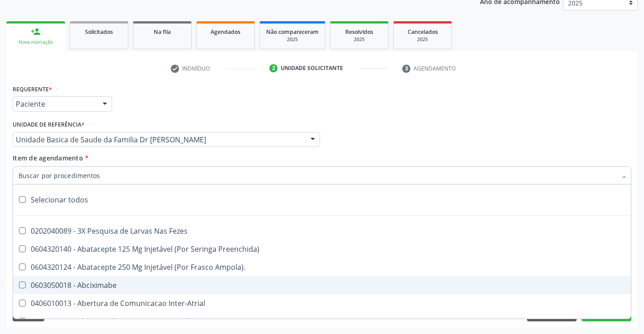
click at [640, 259] on div "Acompanhamento Acompanhe a situação das marcações correntes e finalizadas Relat…" at bounding box center [322, 135] width 644 height 398
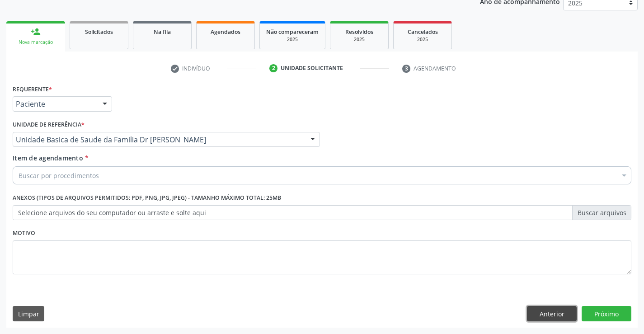
click at [550, 310] on button "Anterior" at bounding box center [552, 313] width 50 height 15
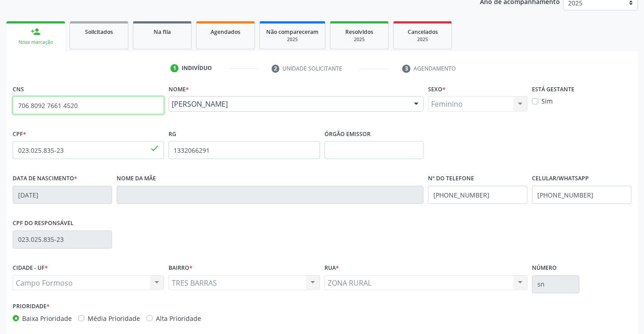
drag, startPoint x: 17, startPoint y: 104, endPoint x: 90, endPoint y: 109, distance: 73.0
click at [90, 109] on input "706 8092 7661 4520" at bounding box center [88, 105] width 151 height 18
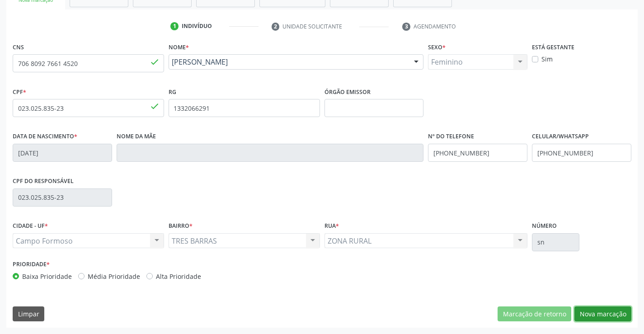
click at [607, 311] on button "Nova marcação" at bounding box center [603, 314] width 57 height 15
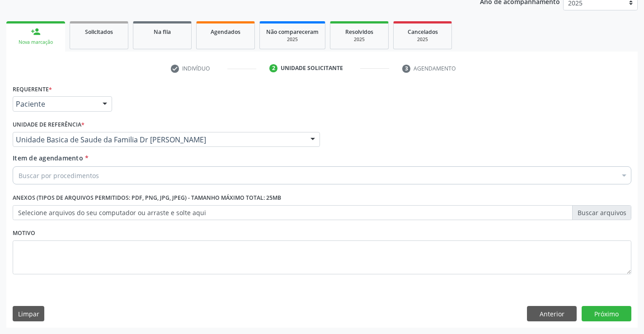
click at [111, 172] on div "Buscar por procedimentos" at bounding box center [322, 175] width 619 height 18
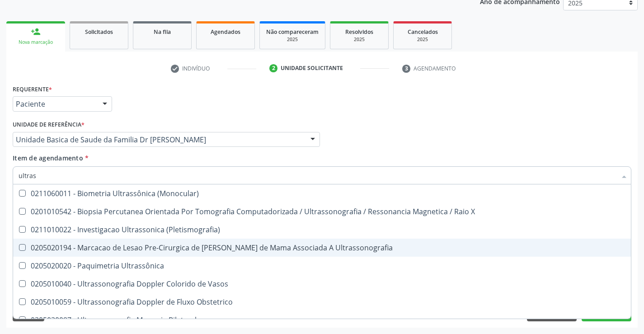
type input "ultrass"
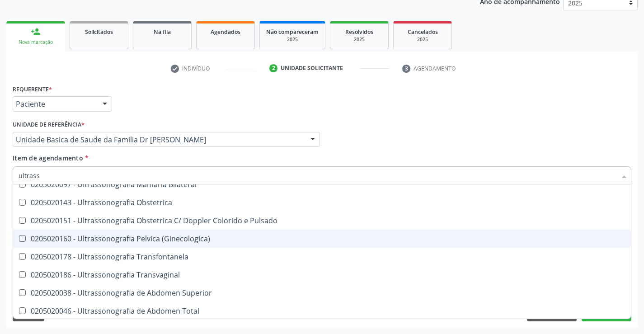
scroll to position [181, 0]
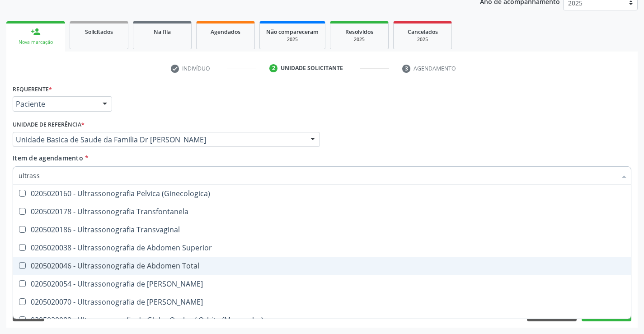
click at [210, 267] on div "0205020046 - Ultrassonografia de Abdomen Total" at bounding box center [322, 265] width 607 height 7
checkbox Total "true"
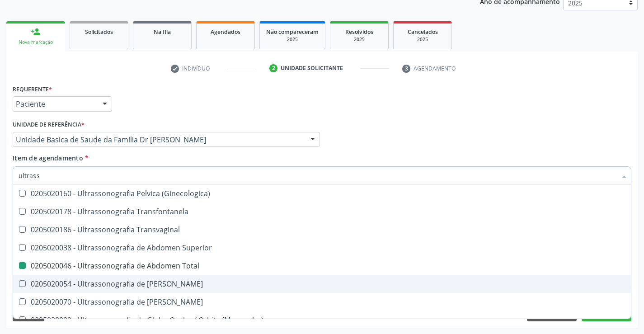
click at [637, 280] on div "Requerente * Paciente Médico(a) Enfermeiro(a) Paciente Nenhum resultado encontr…" at bounding box center [322, 204] width 632 height 245
checkbox X "true"
checkbox Total "false"
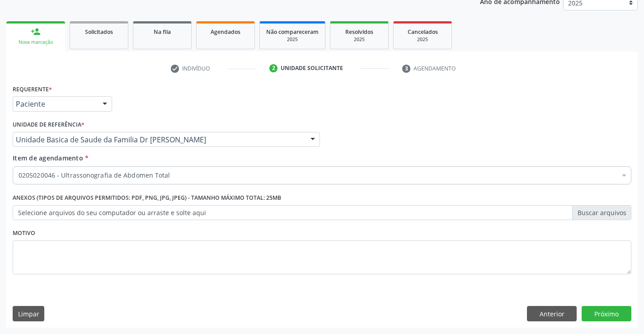
scroll to position [0, 0]
click at [610, 312] on button "Próximo" at bounding box center [607, 313] width 50 height 15
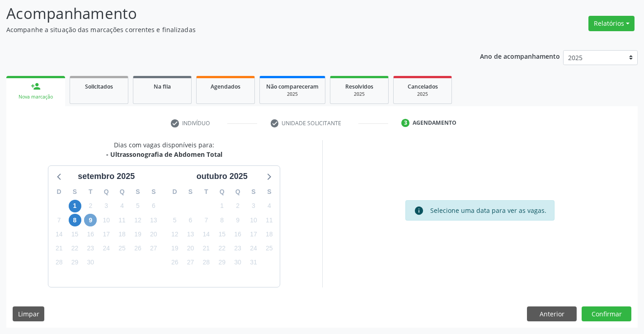
click at [88, 221] on span "9" at bounding box center [90, 220] width 13 height 13
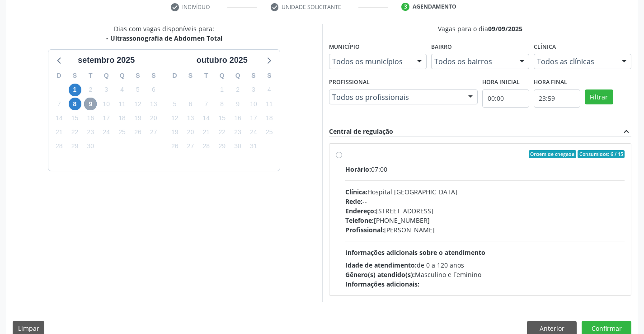
scroll to position [190, 0]
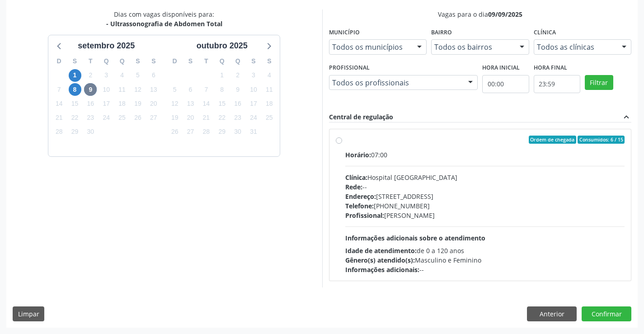
click at [426, 144] on label "Ordem de chegada Consumidos: 6 / 15 Horário: 07:00 Clínica: Hospital Sao Franci…" at bounding box center [485, 205] width 280 height 139
click at [342, 144] on input "Ordem de chegada Consumidos: 6 / 15 Horário: 07:00 Clínica: Hospital Sao Franci…" at bounding box center [339, 140] width 6 height 8
radio input "true"
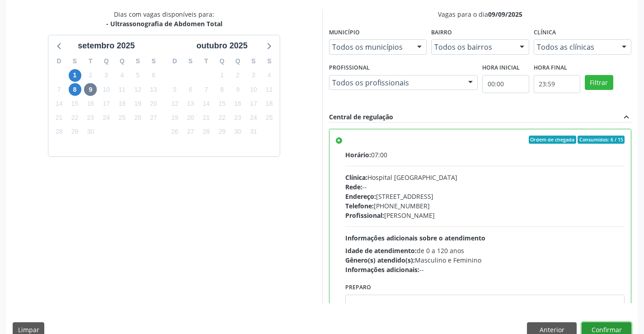
click at [605, 326] on button "Confirmar" at bounding box center [607, 329] width 50 height 15
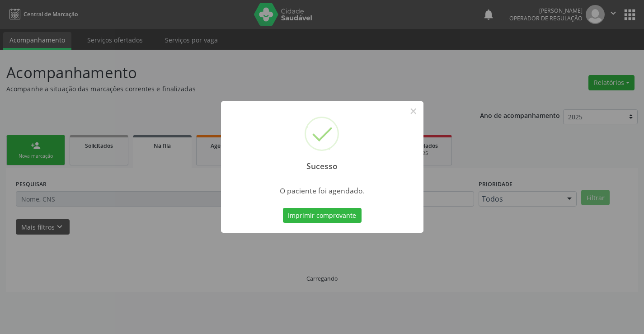
scroll to position [0, 0]
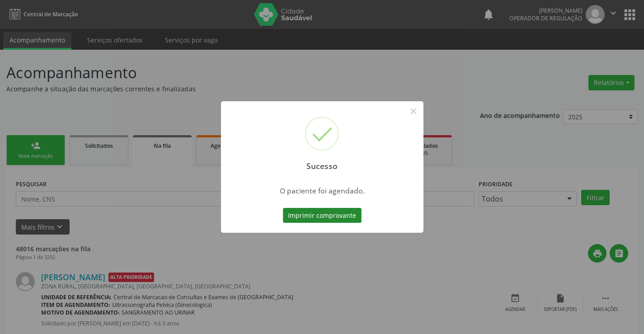
click at [326, 212] on button "Imprimir comprovante" at bounding box center [322, 215] width 79 height 15
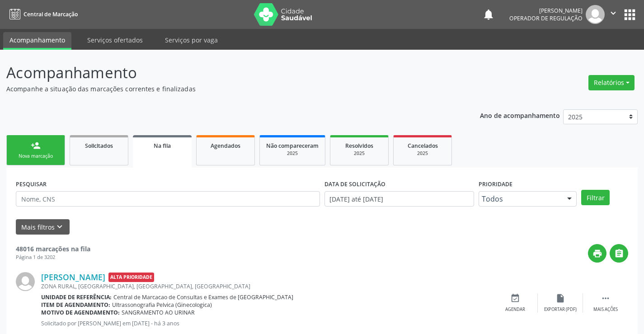
click at [55, 149] on link "person_add Nova marcação" at bounding box center [35, 150] width 59 height 30
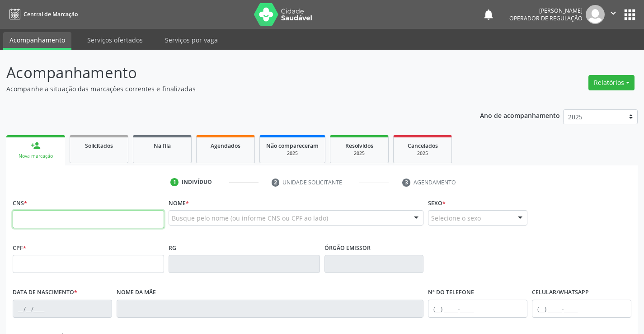
click at [110, 222] on input "text" at bounding box center [88, 219] width 151 height 18
paste input "706 8092 7661 4520"
type input "706 8092 7661 4520"
type input "023.025.835-23"
type input "1332066291"
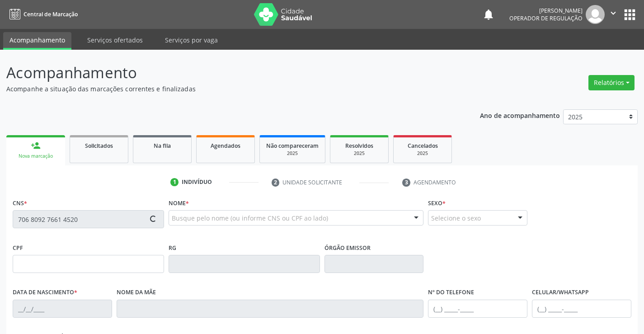
type input "24/05/1986"
type input "(74) 98856-0045"
type input "023.025.835-23"
type input "sn"
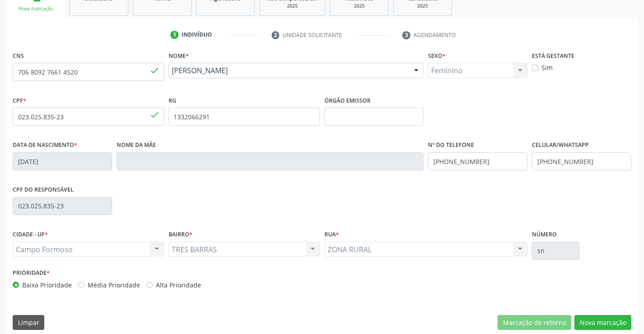
scroll to position [156, 0]
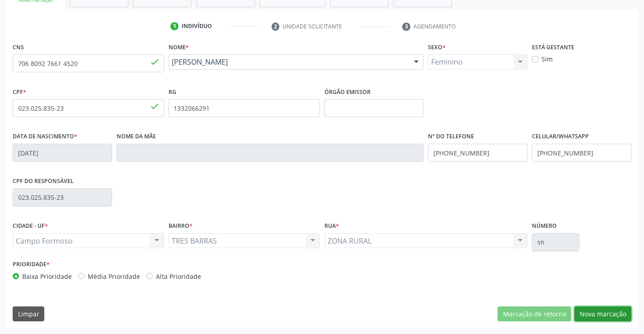
click at [600, 311] on button "Nova marcação" at bounding box center [603, 314] width 57 height 15
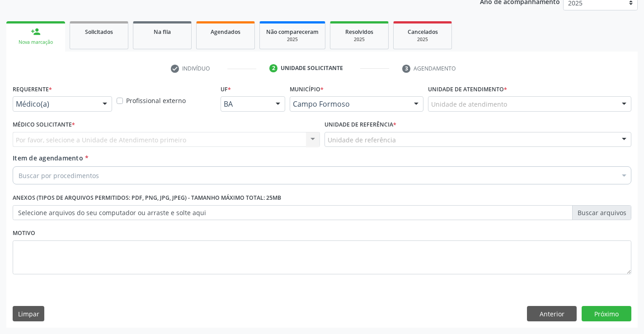
scroll to position [114, 0]
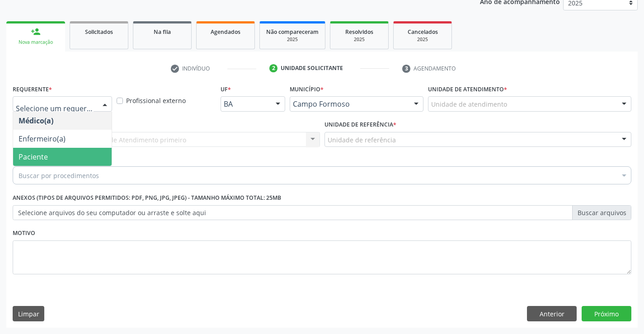
click at [52, 154] on span "Paciente" at bounding box center [62, 157] width 99 height 18
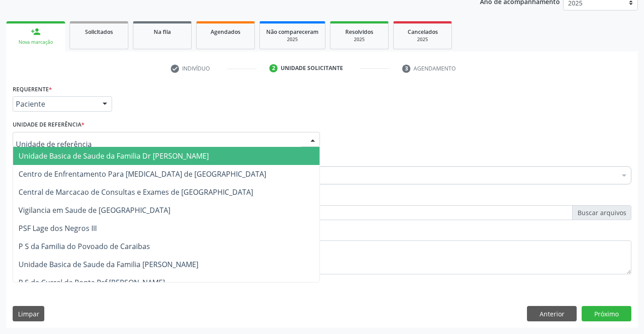
click at [67, 158] on span "Unidade Basica de Saude da Familia Dr [PERSON_NAME]" at bounding box center [114, 156] width 190 height 10
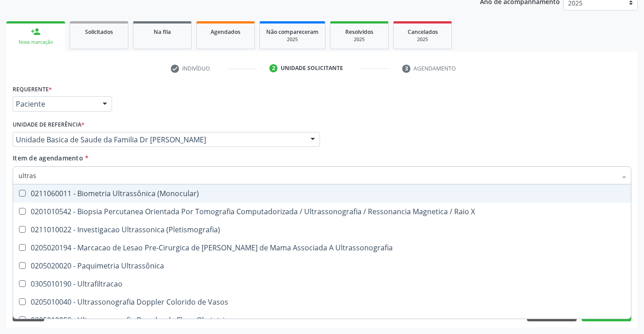
type input "ultrass"
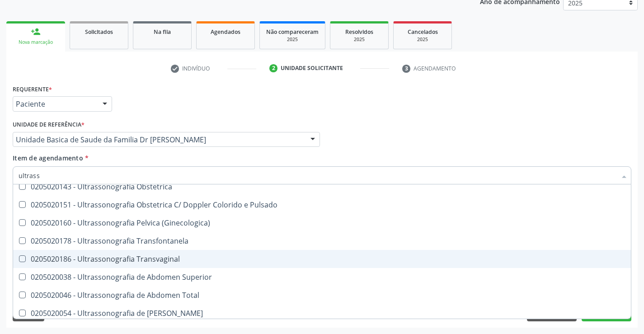
scroll to position [136, 0]
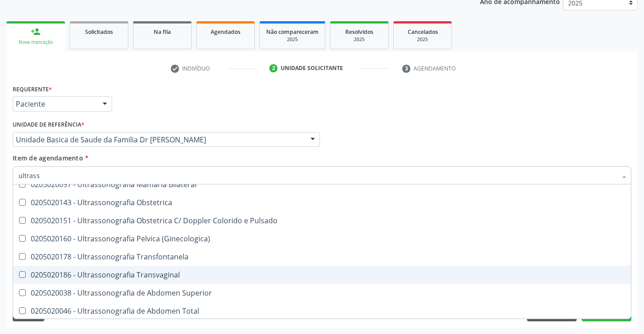
click at [198, 272] on div "0205020186 - Ultrassonografia Transvaginal" at bounding box center [322, 274] width 607 height 7
checkbox Transvaginal "true"
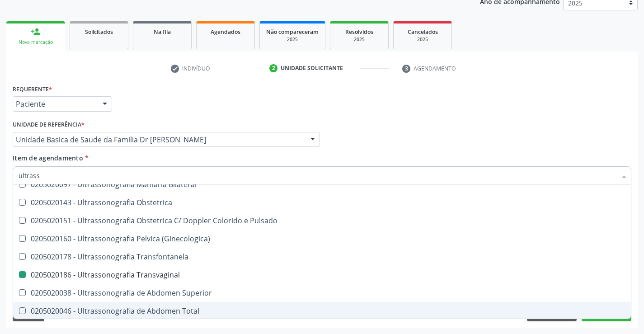
click at [641, 291] on div "Acompanhamento Acompanhe a situação das marcações correntes e finalizadas Relat…" at bounding box center [322, 135] width 644 height 398
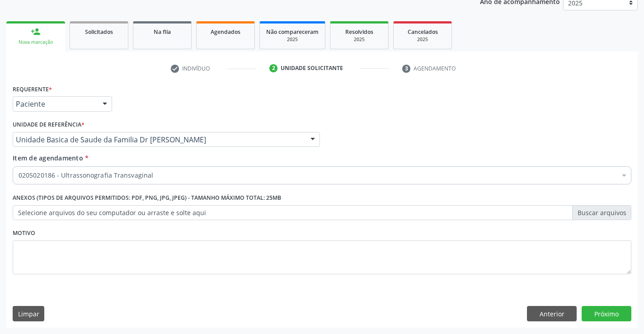
scroll to position [0, 0]
click at [606, 312] on div "Requerente * Paciente Médico(a) Enfermeiro(a) Paciente Nenhum resultado encontr…" at bounding box center [322, 204] width 632 height 245
click at [608, 313] on button "Próximo" at bounding box center [607, 313] width 50 height 15
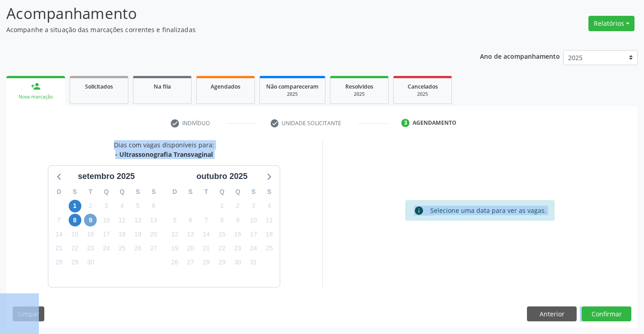
click at [90, 222] on span "9" at bounding box center [90, 220] width 13 height 13
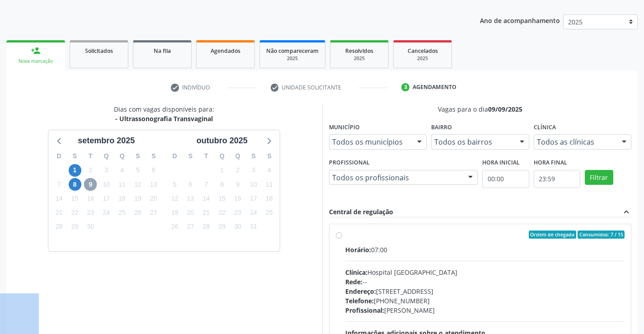
scroll to position [190, 0]
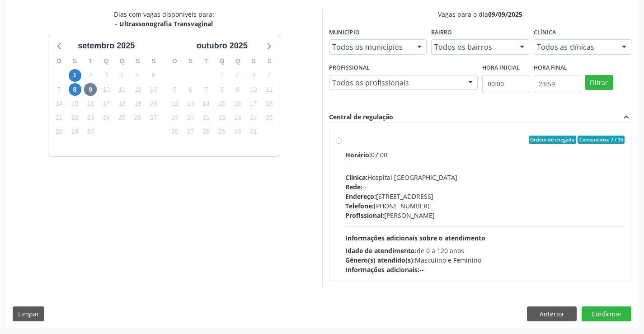
click at [433, 146] on label "Ordem de chegada Consumidos: 7 / 15 Horário: 07:00 Clínica: Hospital Sao Franci…" at bounding box center [485, 205] width 280 height 139
click at [342, 144] on input "Ordem de chegada Consumidos: 7 / 15 Horário: 07:00 Clínica: Hospital Sao Franci…" at bounding box center [339, 140] width 6 height 8
radio input "true"
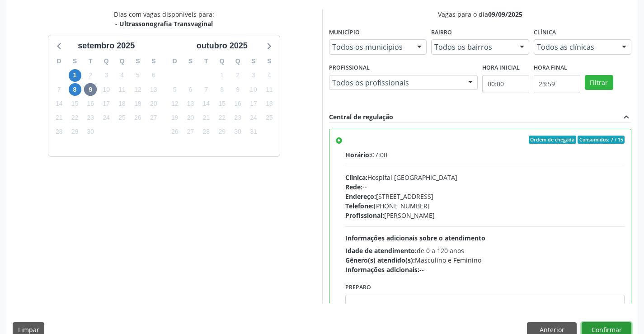
click at [599, 325] on button "Confirmar" at bounding box center [607, 329] width 50 height 15
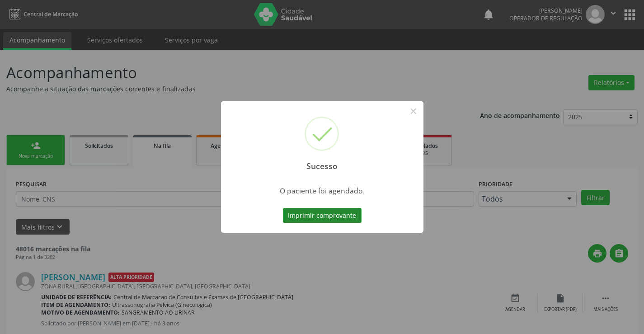
click at [319, 213] on button "Imprimir comprovante" at bounding box center [322, 215] width 79 height 15
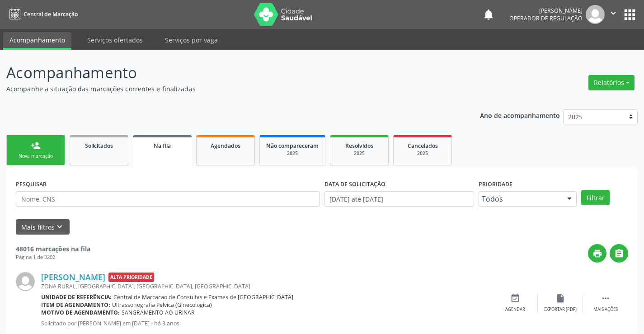
click at [43, 144] on link "person_add Nova marcação" at bounding box center [35, 150] width 59 height 30
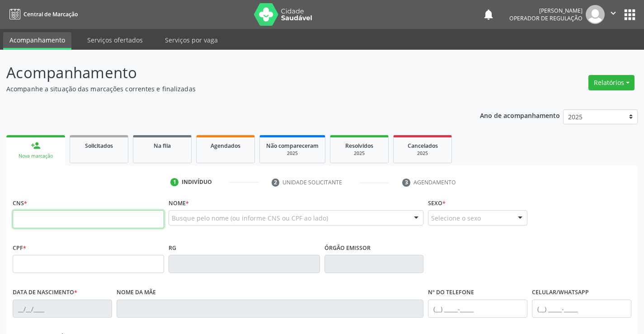
click at [69, 218] on input "text" at bounding box center [88, 219] width 151 height 18
type input "707 5022 0396 7290"
type input "002.665.945-06"
type input "0749287756"
type input "15/03/1975"
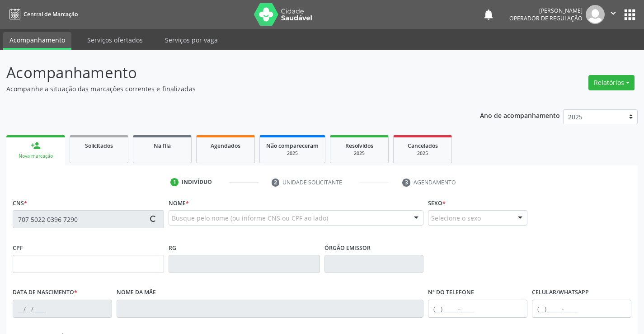
type input "(74) 99959-9345"
type input "002.665.945-06"
type input "SN"
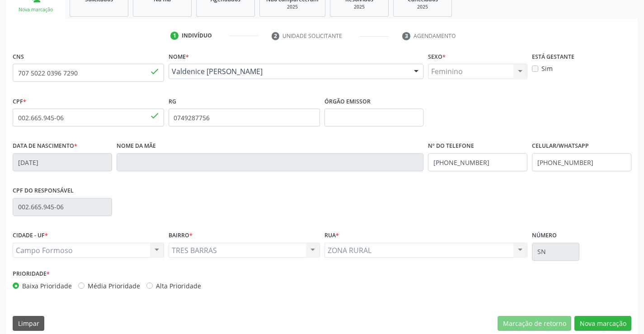
scroll to position [156, 0]
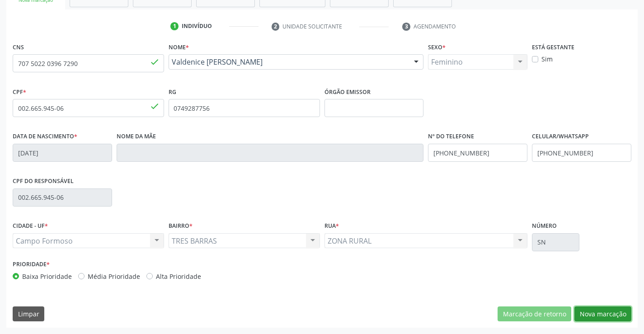
click at [604, 311] on button "Nova marcação" at bounding box center [603, 314] width 57 height 15
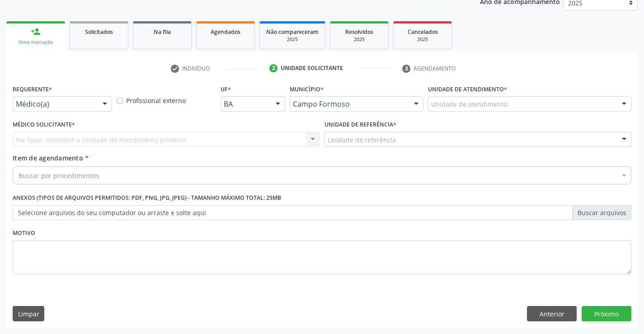
scroll to position [114, 0]
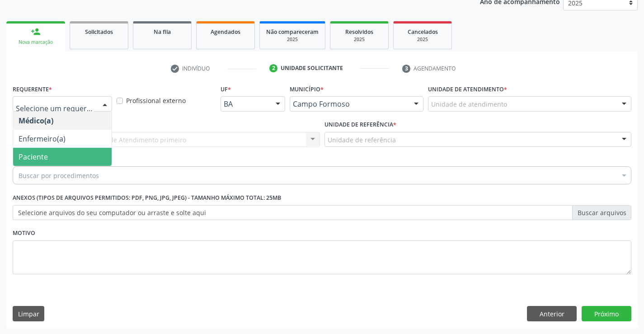
click at [40, 156] on span "Paciente" at bounding box center [33, 157] width 29 height 10
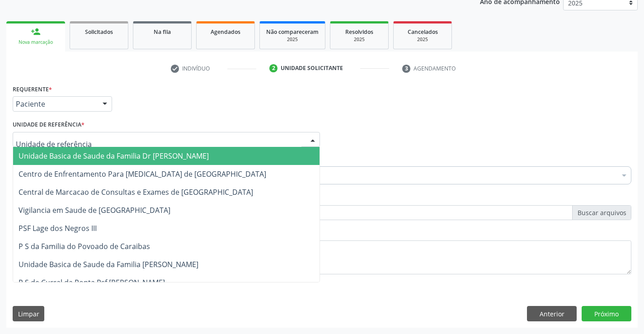
click at [57, 152] on span "Unidade Basica de Saude da Familia Dr [PERSON_NAME]" at bounding box center [114, 156] width 190 height 10
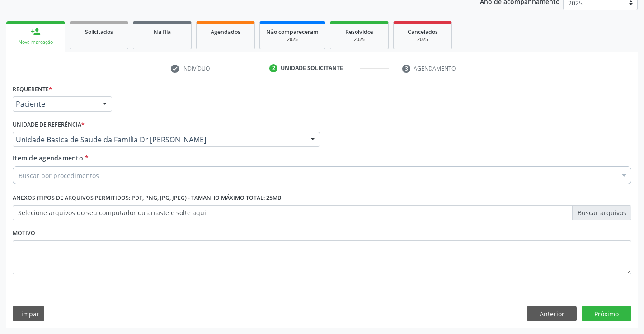
click at [19, 178] on input "Item de agendamento *" at bounding box center [19, 175] width 0 height 18
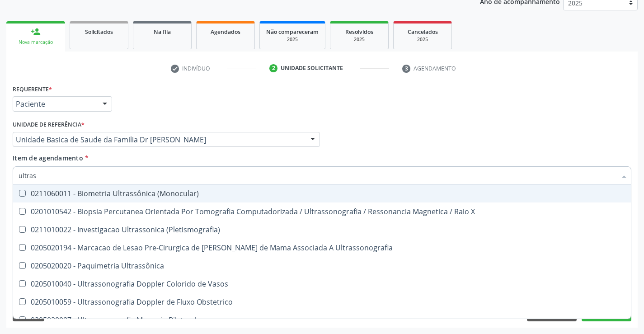
type input "ultrass"
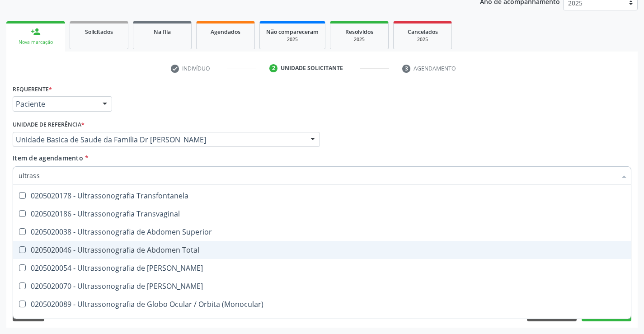
scroll to position [181, 0]
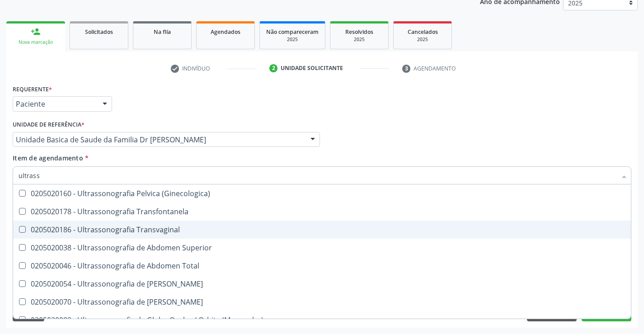
click at [189, 227] on div "0205020186 - Ultrassonografia Transvaginal" at bounding box center [322, 229] width 607 height 7
checkbox Transvaginal "true"
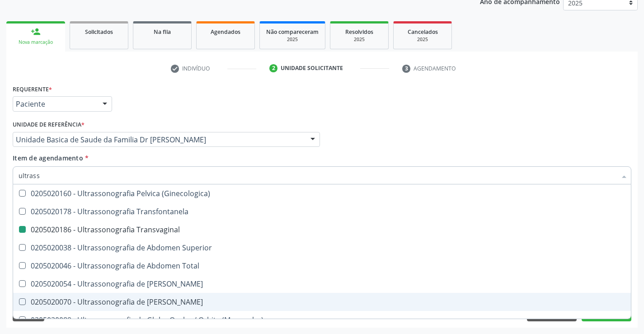
click at [638, 296] on div "Acompanhamento Acompanhe a situação das marcações correntes e finalizadas Relat…" at bounding box center [322, 135] width 644 height 398
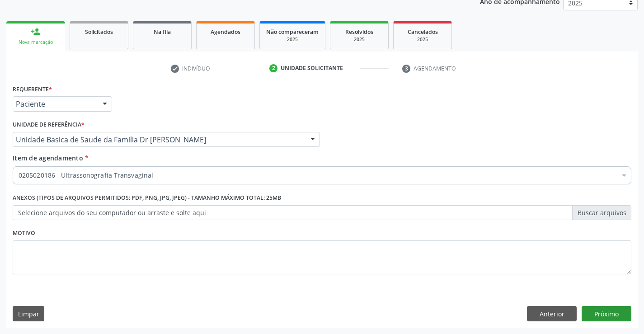
scroll to position [0, 0]
click at [606, 312] on button "Próximo" at bounding box center [607, 313] width 50 height 15
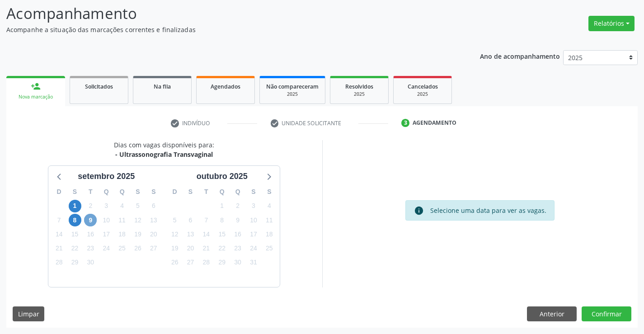
click at [88, 220] on span "9" at bounding box center [90, 220] width 13 height 13
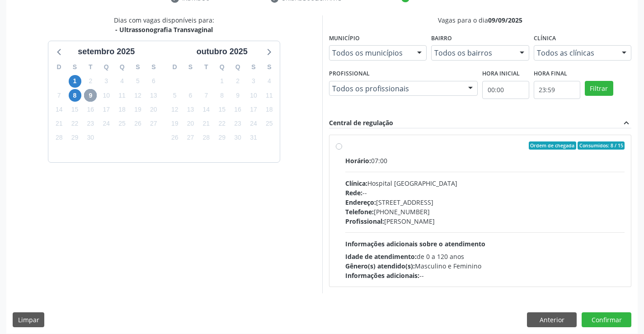
scroll to position [190, 0]
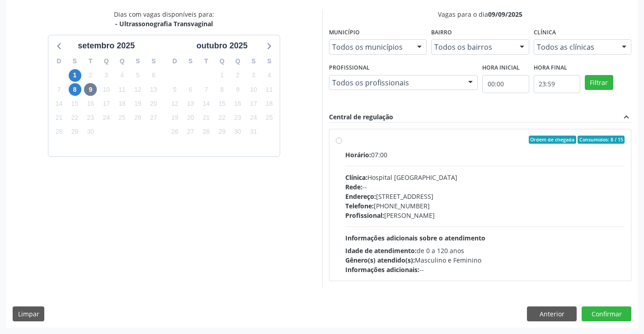
click at [481, 151] on div "Horário: 07:00" at bounding box center [485, 154] width 280 height 9
click at [342, 144] on input "Ordem de chegada Consumidos: 8 / 15 Horário: 07:00 Clínica: Hospital Sao Franci…" at bounding box center [339, 140] width 6 height 8
radio input "true"
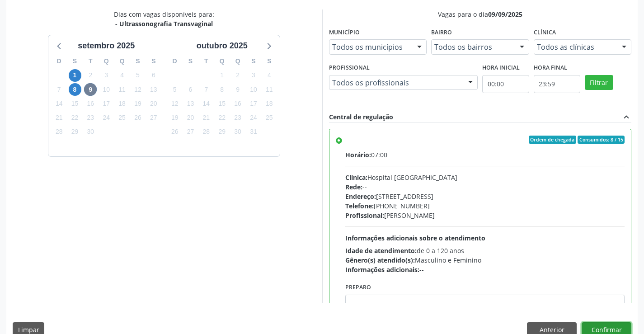
click at [604, 327] on button "Confirmar" at bounding box center [607, 329] width 50 height 15
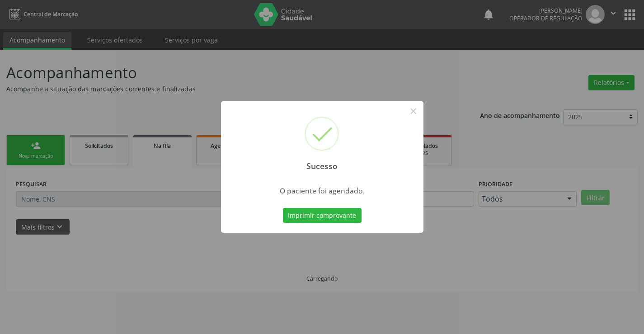
scroll to position [0, 0]
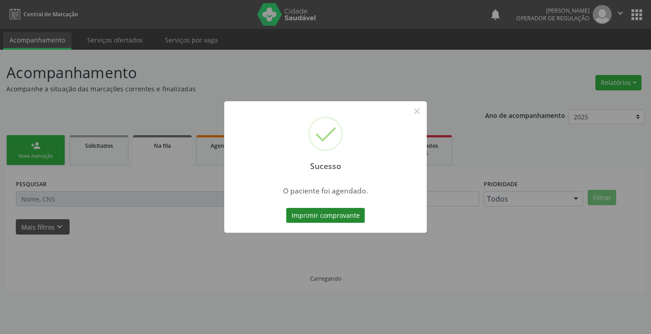
click at [330, 210] on button "Imprimir comprovante" at bounding box center [325, 215] width 79 height 15
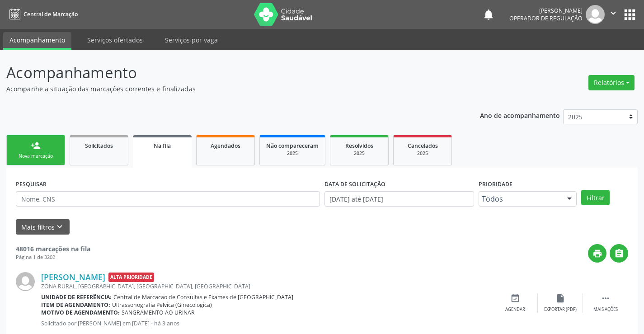
click at [37, 152] on link "person_add Nova marcação" at bounding box center [35, 150] width 59 height 30
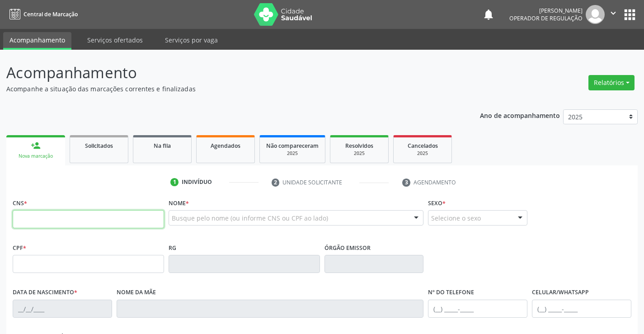
click at [65, 219] on input "text" at bounding box center [88, 219] width 151 height 18
type input "709 0028 8059 3717"
type input "1311499709"
type input "[DATE]"
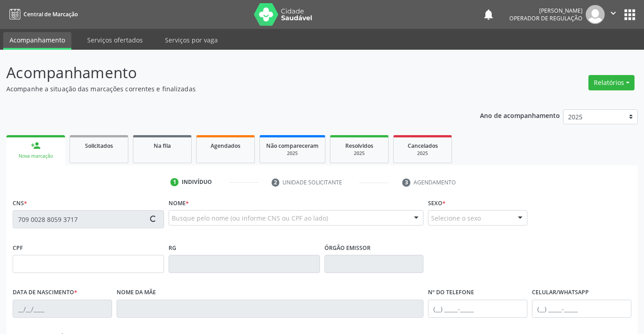
type input "[PHONE_NUMBER]"
type input "86"
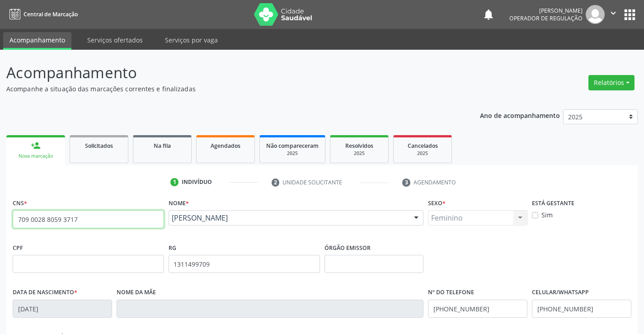
drag, startPoint x: 18, startPoint y: 218, endPoint x: 97, endPoint y: 218, distance: 79.6
click at [97, 218] on input "709 0028 8059 3717" at bounding box center [88, 219] width 151 height 18
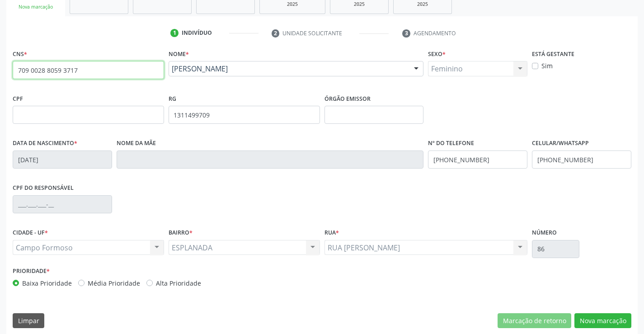
scroll to position [156, 0]
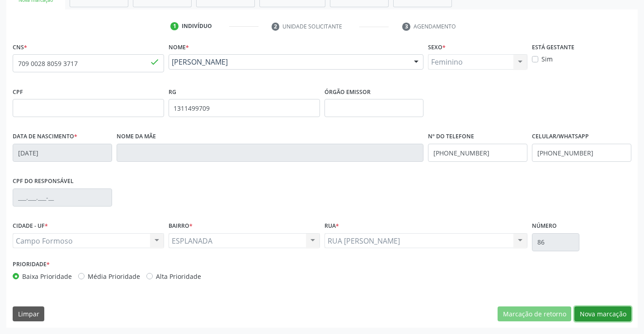
click at [605, 314] on button "Nova marcação" at bounding box center [603, 314] width 57 height 15
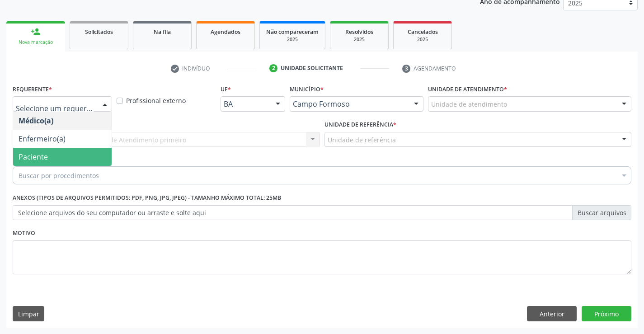
click at [49, 160] on span "Paciente" at bounding box center [62, 157] width 99 height 18
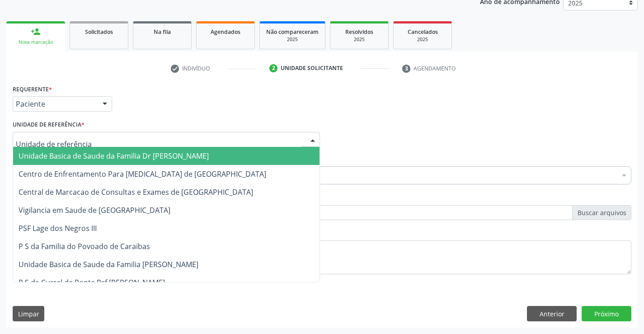
click at [67, 157] on span "Unidade Basica de Saude da Familia Dr [PERSON_NAME]" at bounding box center [114, 156] width 190 height 10
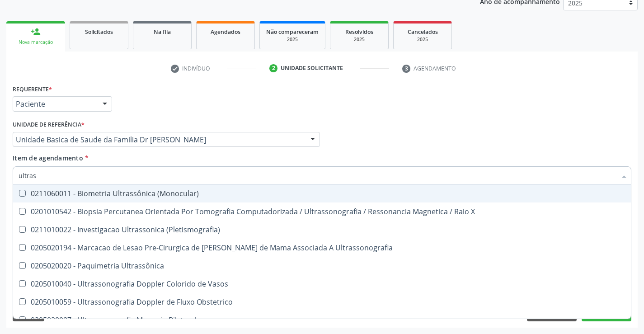
type input "ultrass"
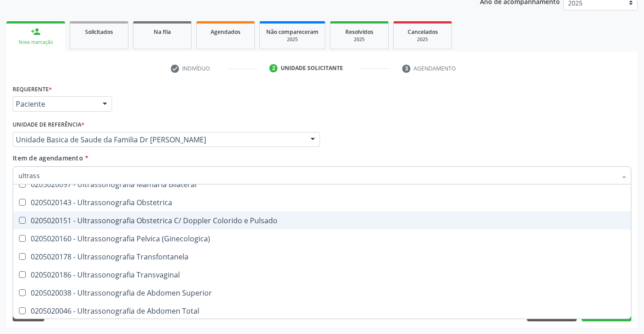
scroll to position [181, 0]
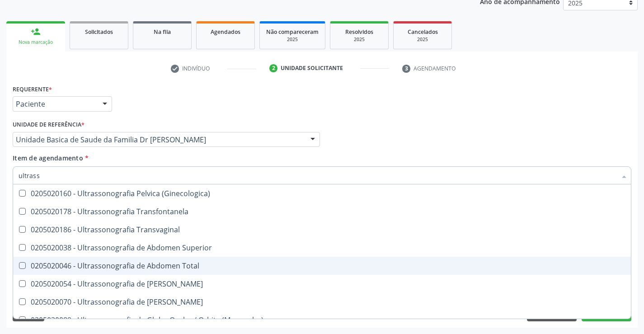
click at [223, 267] on div "0205020046 - Ultrassonografia de Abdomen Total" at bounding box center [322, 265] width 607 height 7
checkbox Total "true"
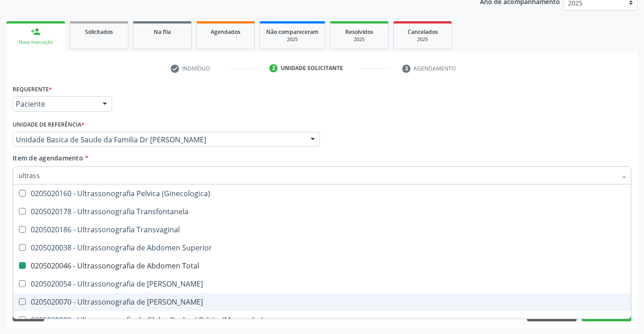
click at [643, 297] on div "Acompanhamento Acompanhe a situação das marcações correntes e finalizadas Relat…" at bounding box center [322, 135] width 644 height 398
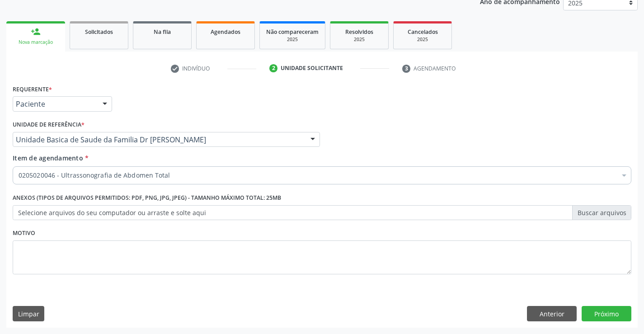
scroll to position [0, 0]
click at [606, 317] on button "Próximo" at bounding box center [607, 313] width 50 height 15
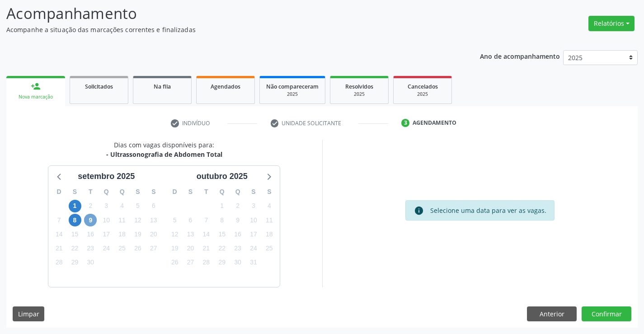
click at [89, 220] on span "9" at bounding box center [90, 220] width 13 height 13
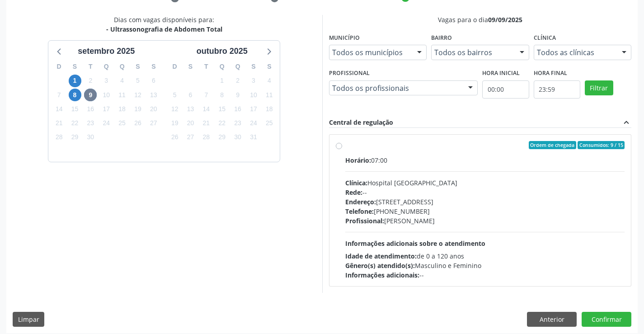
scroll to position [190, 0]
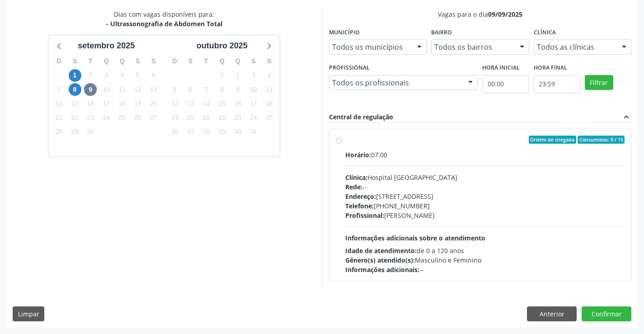
click at [458, 142] on div "Ordem de chegada Consumidos: 9 / 15" at bounding box center [485, 140] width 280 height 8
click at [342, 142] on input "Ordem de chegada Consumidos: 9 / 15 Horário: 07:00 Clínica: Hospital [GEOGRAPHI…" at bounding box center [339, 140] width 6 height 8
radio input "true"
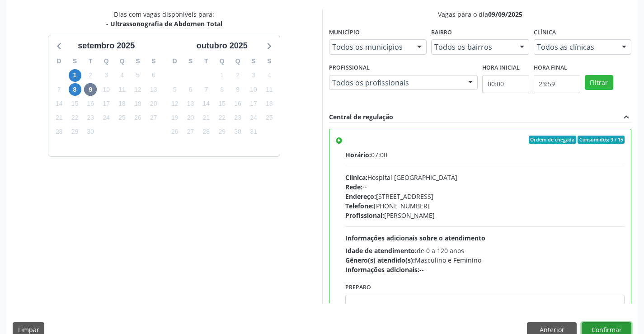
click at [601, 325] on button "Confirmar" at bounding box center [607, 329] width 50 height 15
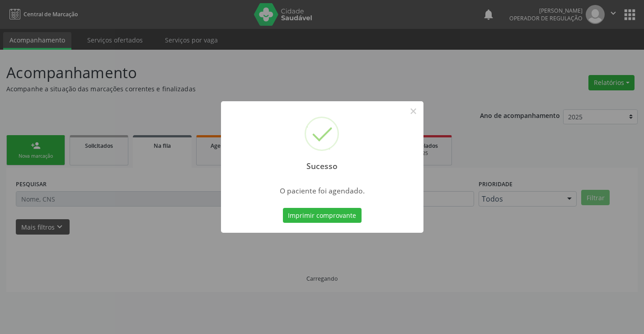
scroll to position [0, 0]
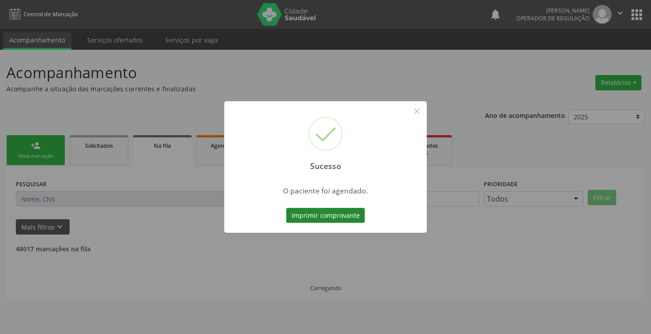
click at [329, 212] on button "Imprimir comprovante" at bounding box center [325, 215] width 79 height 15
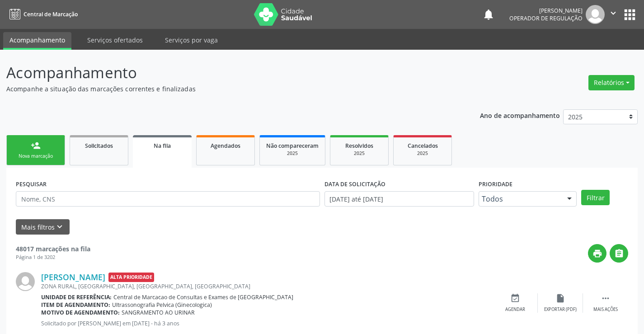
click at [50, 146] on link "person_add Nova marcação" at bounding box center [35, 150] width 59 height 30
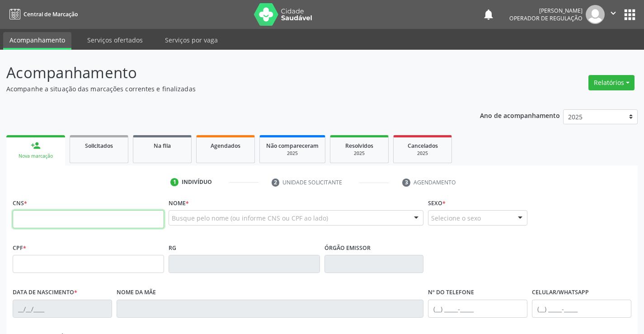
click at [74, 219] on input "text" at bounding box center [88, 219] width 151 height 18
paste input "709 0028 8059 3717"
type input "709 0028 8059 3717"
type input "1311499709"
type input "[DATE]"
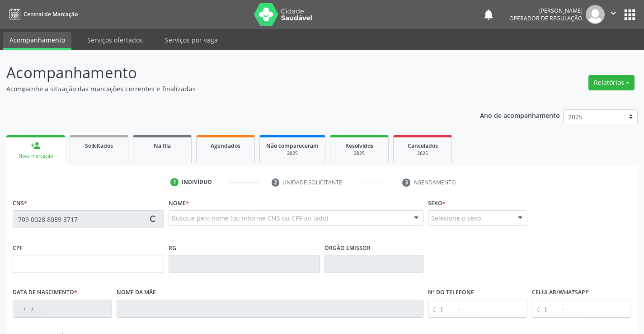
type input "[PHONE_NUMBER]"
type input "033.276.725-63"
type input "86"
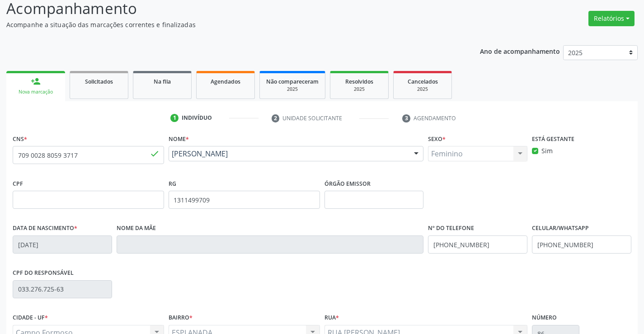
scroll to position [156, 0]
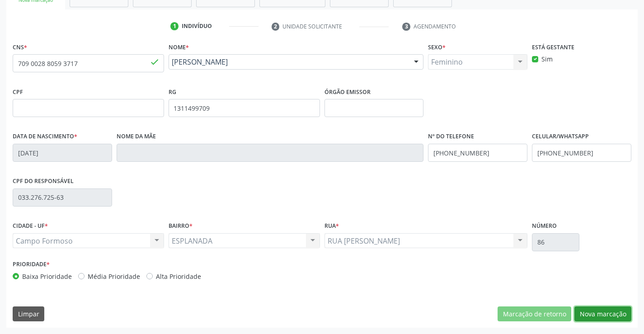
click at [606, 311] on button "Nova marcação" at bounding box center [603, 314] width 57 height 15
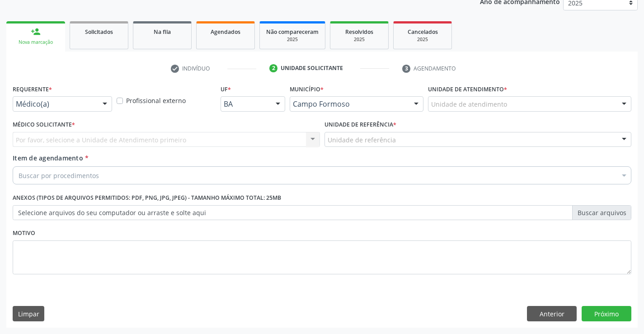
scroll to position [114, 0]
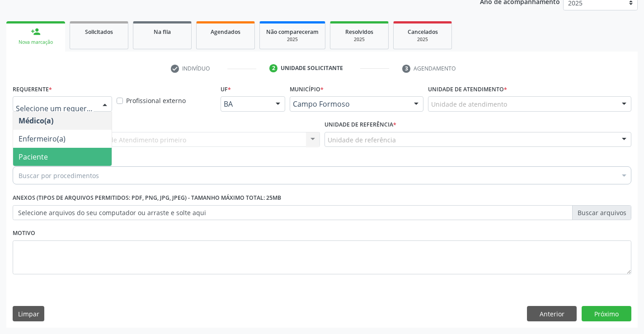
click at [59, 152] on span "Paciente" at bounding box center [62, 157] width 99 height 18
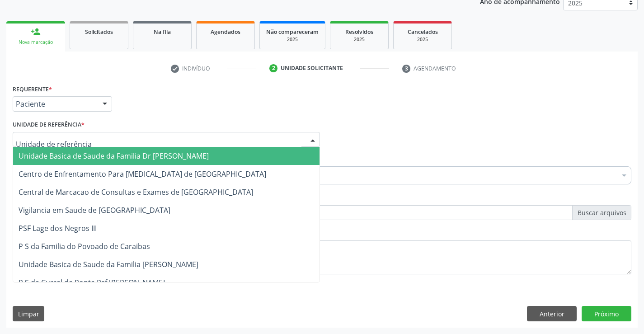
click at [70, 157] on span "Unidade Basica de Saude da Familia Dr [PERSON_NAME]" at bounding box center [114, 156] width 190 height 10
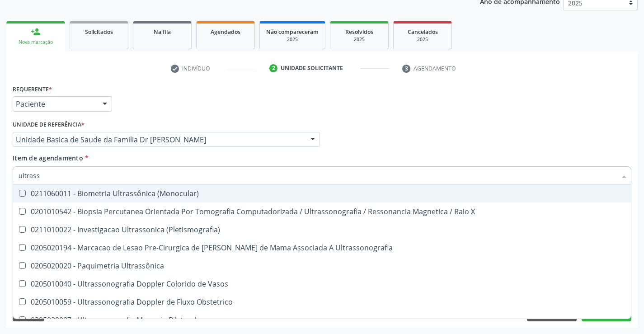
type input "ultrass"
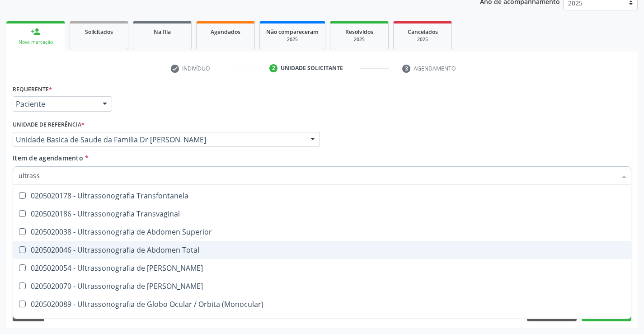
scroll to position [181, 0]
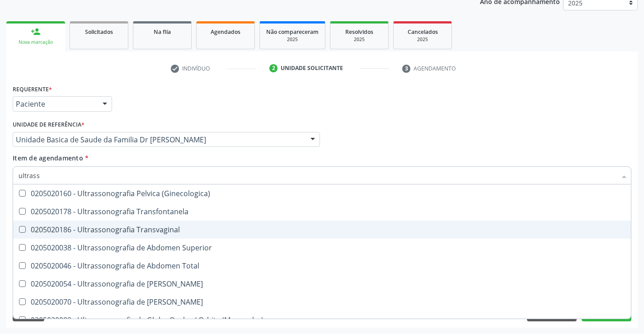
click at [200, 226] on div "0205020186 - Ultrassonografia Transvaginal" at bounding box center [322, 229] width 607 height 7
checkbox Transvaginal "true"
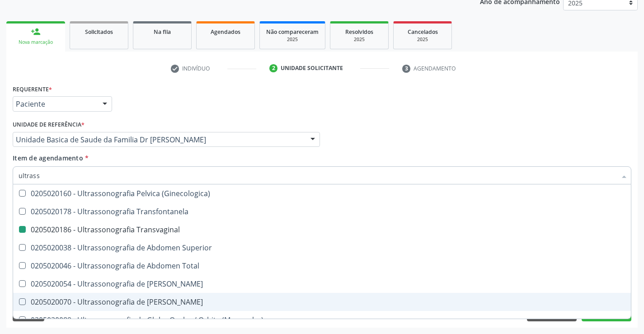
click at [642, 286] on div "Acompanhamento Acompanhe a situação das marcações correntes e finalizadas Relat…" at bounding box center [322, 135] width 644 height 398
checkbox X "true"
checkbox Transvaginal "false"
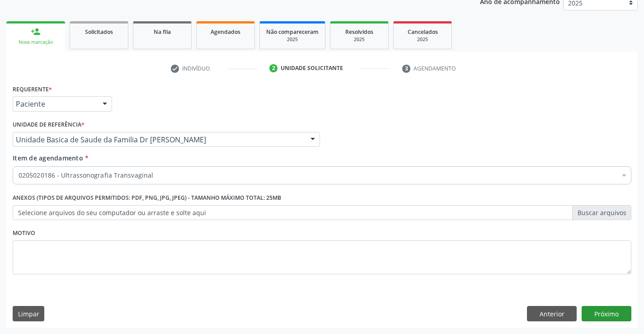
scroll to position [0, 0]
click at [595, 311] on button "Próximo" at bounding box center [607, 313] width 50 height 15
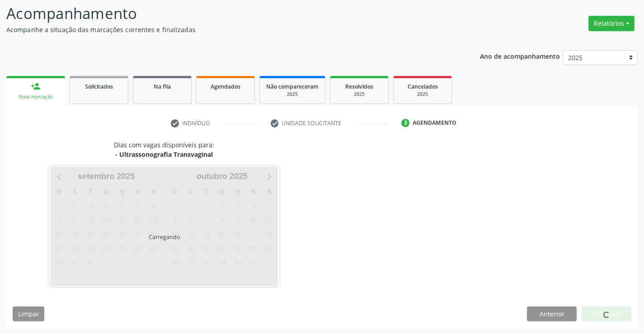
scroll to position [59, 0]
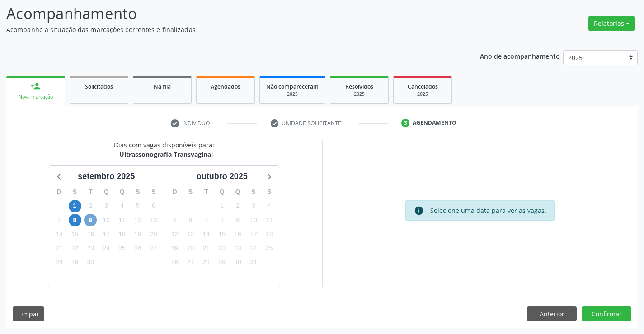
click at [90, 220] on span "9" at bounding box center [90, 220] width 13 height 13
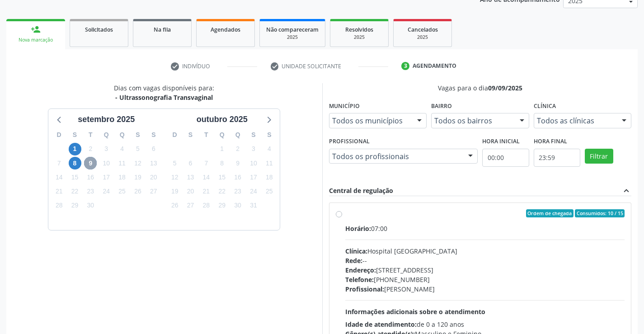
scroll to position [190, 0]
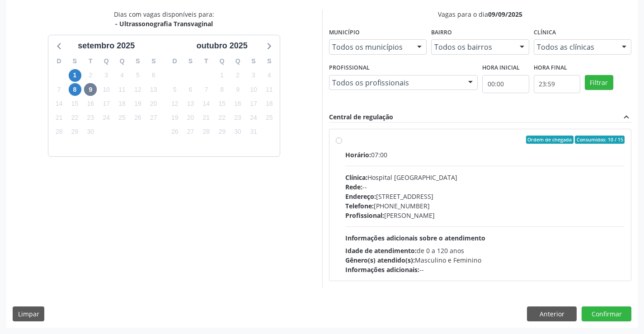
click at [459, 151] on div "Horário: 07:00" at bounding box center [485, 154] width 280 height 9
click at [342, 144] on input "Ordem de chegada Consumidos: 10 / 15 Horário: 07:00 Clínica: Hospital [GEOGRAPH…" at bounding box center [339, 140] width 6 height 8
radio input "true"
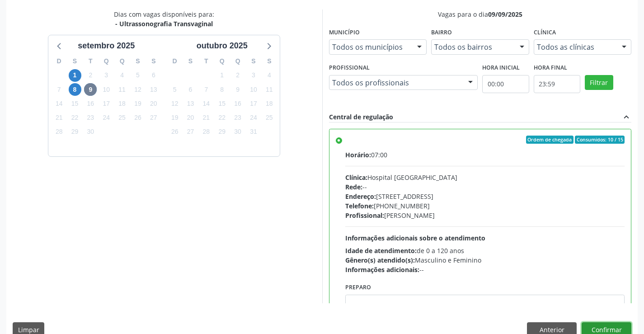
click at [603, 325] on button "Confirmar" at bounding box center [607, 329] width 50 height 15
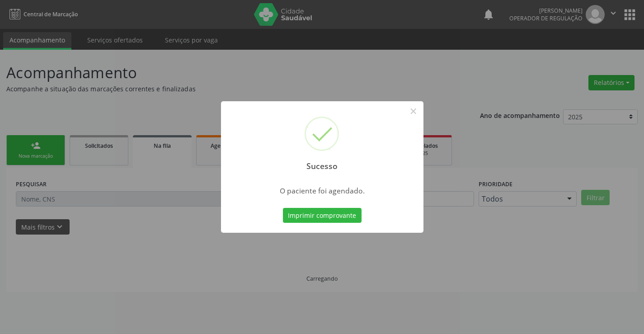
scroll to position [0, 0]
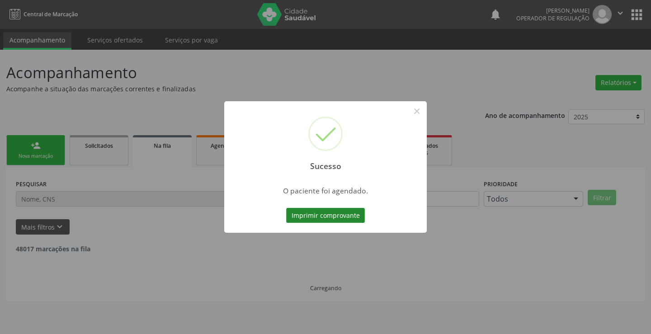
click at [323, 212] on button "Imprimir comprovante" at bounding box center [325, 215] width 79 height 15
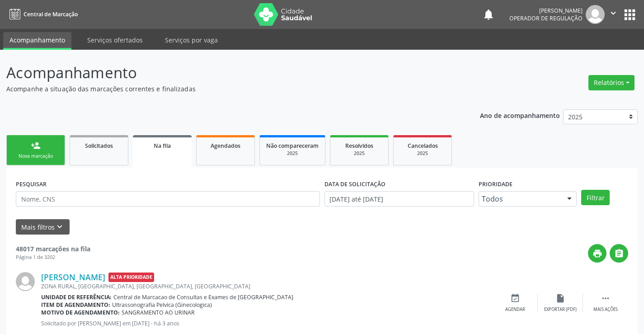
click at [28, 150] on link "person_add Nova marcação" at bounding box center [35, 150] width 59 height 30
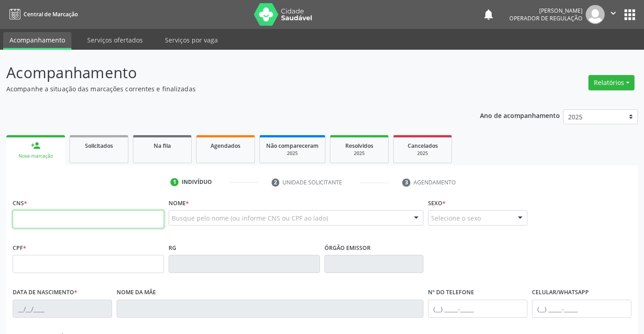
click at [69, 221] on input "text" at bounding box center [88, 219] width 151 height 18
type input "705 0054 3829 6257"
type input "386.358.955-68"
type input "0382239024"
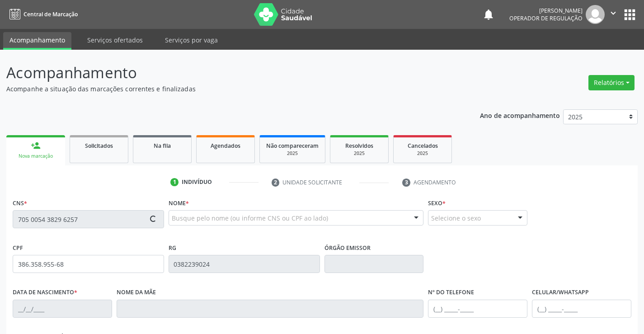
type input "SSP-BA"
type input "[DATE]"
type input "[PHONE_NUMBER]"
type input "S/N"
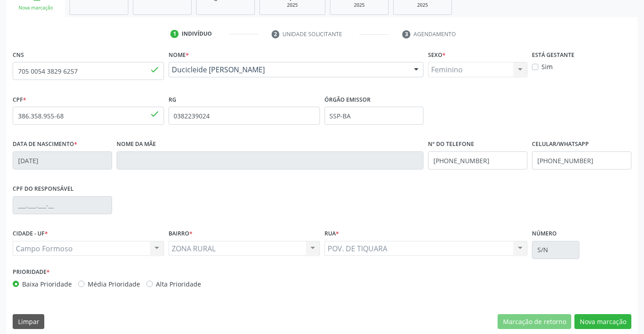
scroll to position [156, 0]
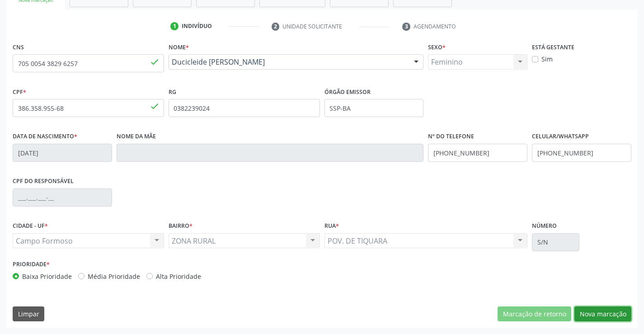
click at [606, 310] on button "Nova marcação" at bounding box center [603, 314] width 57 height 15
click at [0, 0] on button "Próximo" at bounding box center [0, 0] width 0 height 0
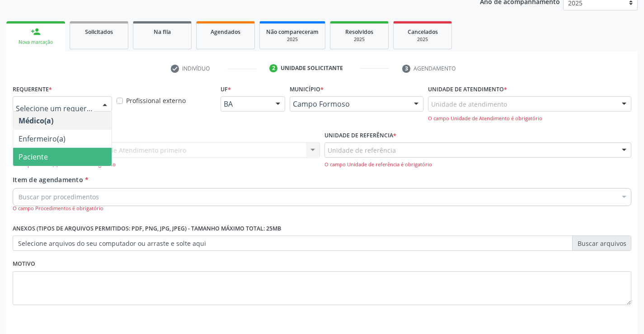
click at [45, 154] on span "Paciente" at bounding box center [33, 157] width 29 height 10
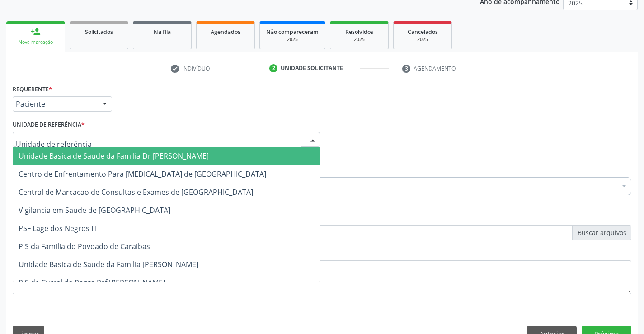
click at [64, 153] on span "Unidade Basica de Saude da Familia Dr [PERSON_NAME]" at bounding box center [114, 156] width 190 height 10
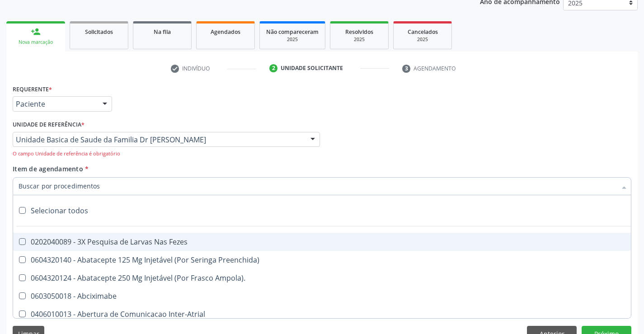
click at [74, 184] on input "Item de agendamento *" at bounding box center [318, 186] width 598 height 18
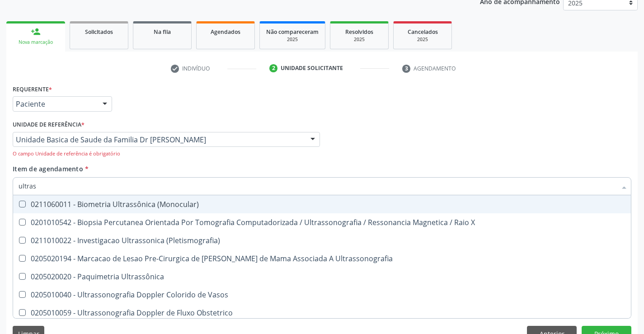
type input "ultrass"
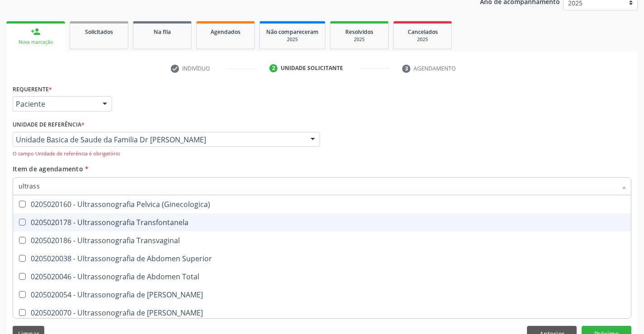
scroll to position [226, 0]
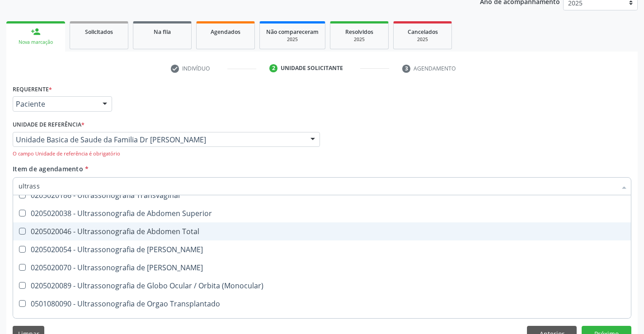
click at [227, 226] on span "0205020046 - Ultrassonografia de Abdomen Total" at bounding box center [322, 231] width 618 height 18
checkbox Total "true"
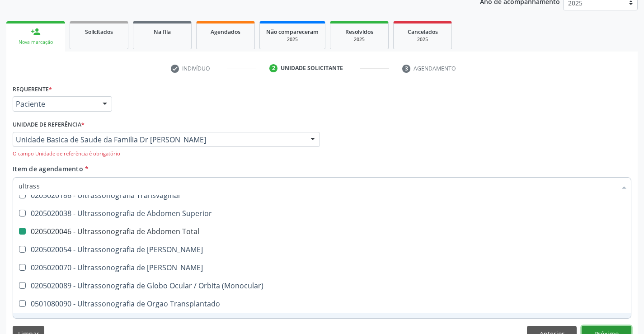
click at [597, 327] on button "Próximo" at bounding box center [607, 333] width 50 height 15
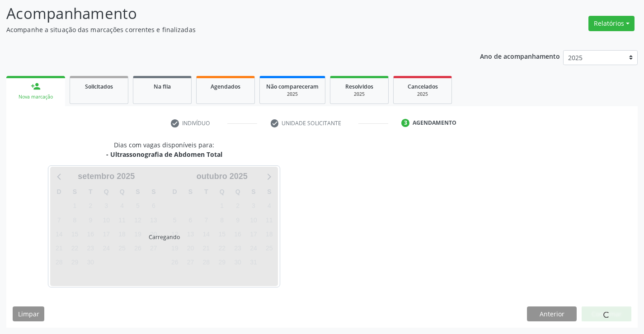
scroll to position [0, 0]
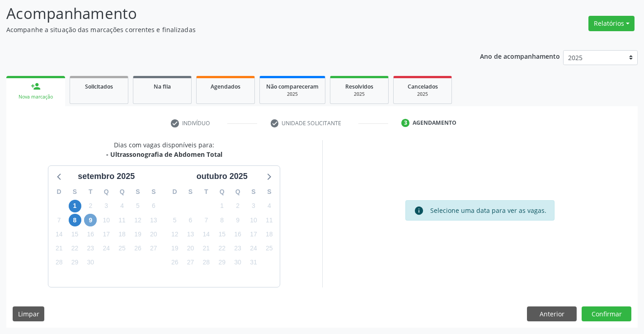
click at [90, 219] on span "9" at bounding box center [90, 220] width 13 height 13
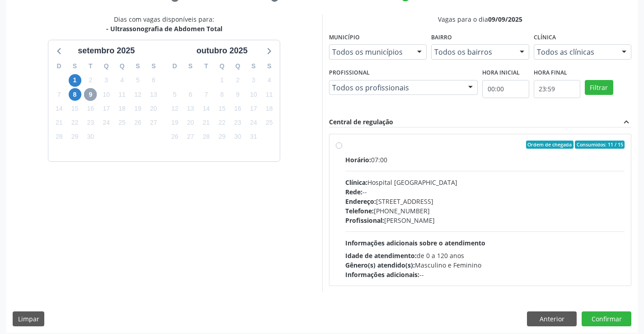
scroll to position [190, 0]
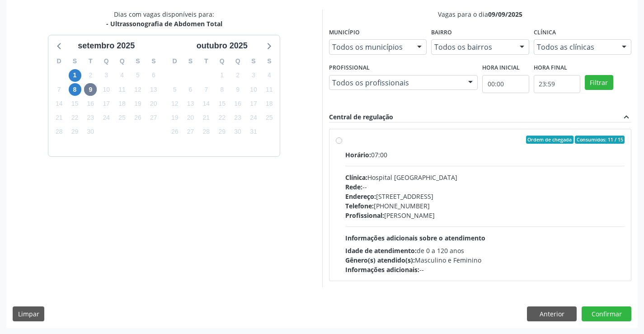
click at [425, 150] on div "Horário: 07:00" at bounding box center [485, 154] width 280 height 9
click at [342, 144] on input "Ordem de chegada Consumidos: 11 / 15 Horário: 07:00 Clínica: Hospital [GEOGRAPH…" at bounding box center [339, 140] width 6 height 8
radio input "true"
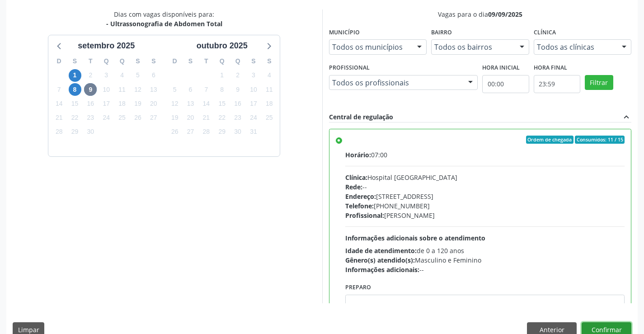
click at [603, 325] on button "Confirmar" at bounding box center [607, 329] width 50 height 15
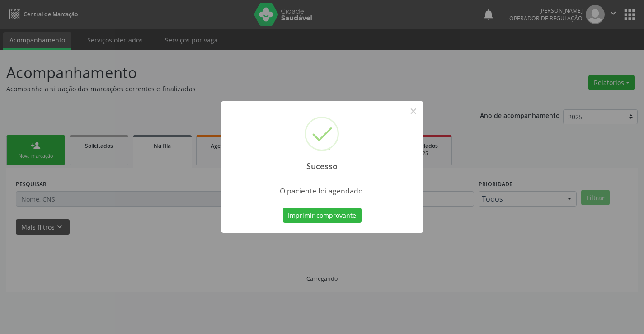
scroll to position [0, 0]
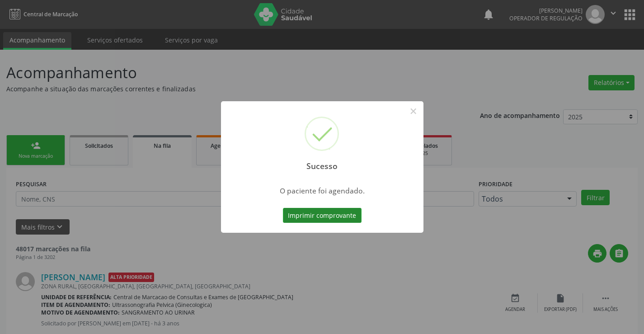
click at [312, 214] on button "Imprimir comprovante" at bounding box center [322, 215] width 79 height 15
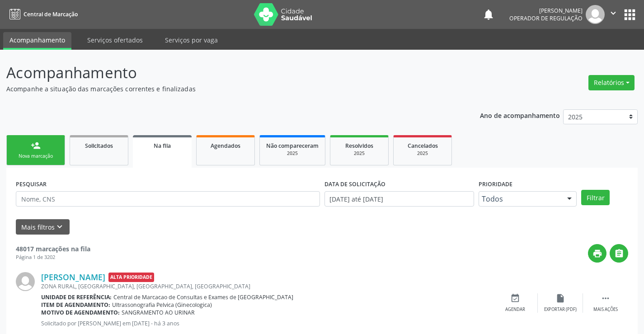
click at [37, 143] on div "person_add" at bounding box center [36, 146] width 10 height 10
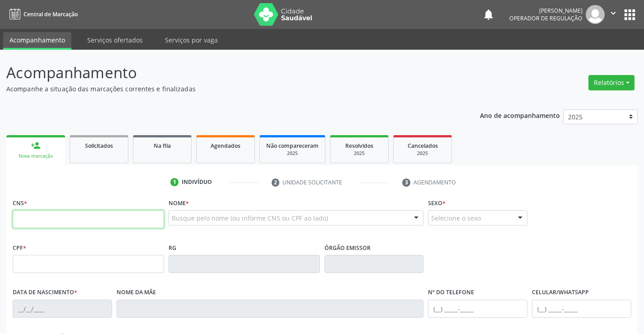
click at [59, 219] on input "text" at bounding box center [88, 219] width 151 height 18
type input "702 1087 5074 7495"
type input "021.408.015-39"
type input "2681207"
type input "[DATE]"
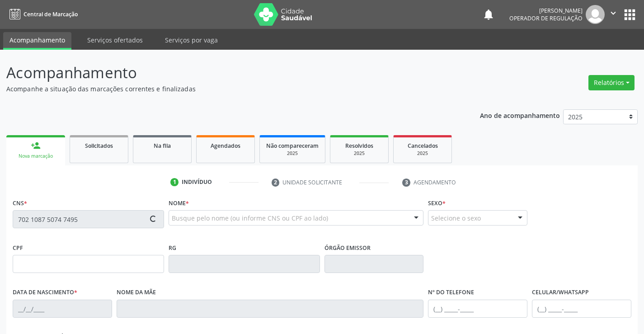
type input "[PHONE_NUMBER]"
type input "021.408.015-39"
type input "S/N"
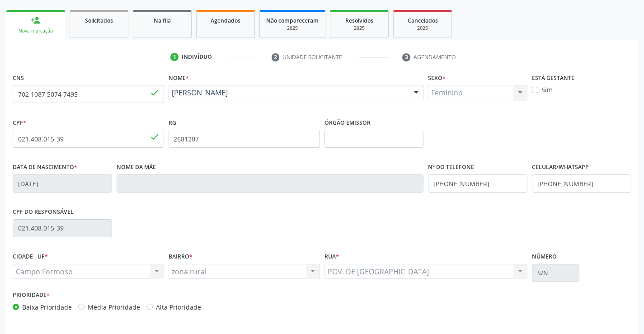
scroll to position [156, 0]
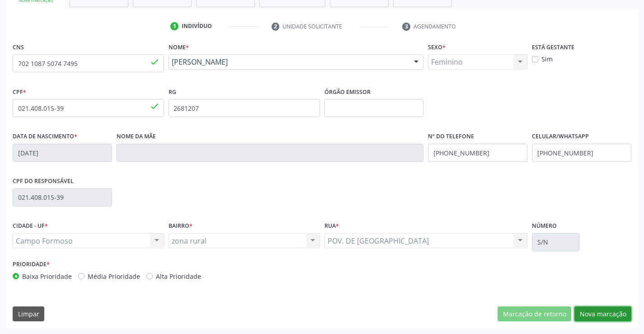
click at [597, 311] on button "Nova marcação" at bounding box center [603, 314] width 57 height 15
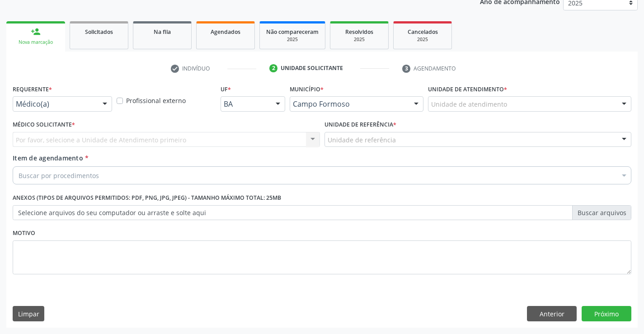
scroll to position [114, 0]
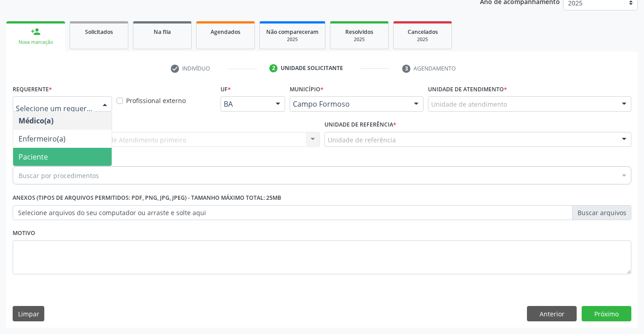
click at [57, 153] on span "Paciente" at bounding box center [62, 157] width 99 height 18
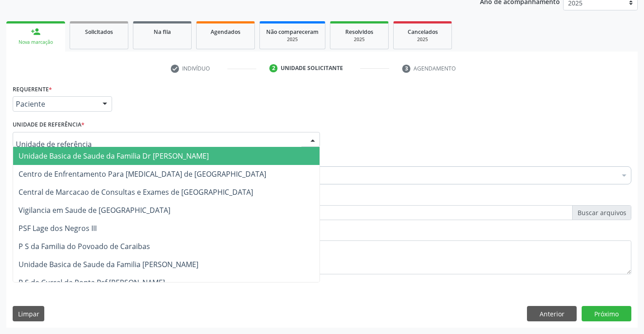
click at [88, 153] on span "Unidade Basica de Saude da Familia Dr [PERSON_NAME]" at bounding box center [114, 156] width 190 height 10
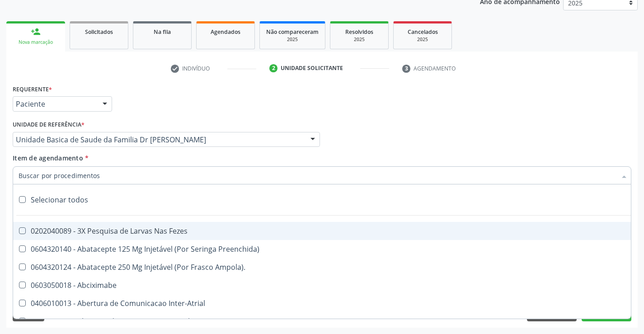
click at [99, 178] on div at bounding box center [322, 175] width 619 height 18
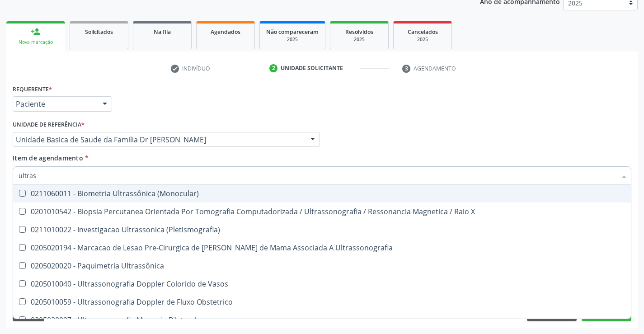
type input "ultrass"
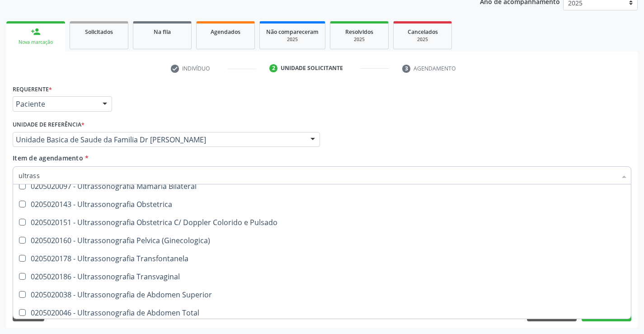
scroll to position [136, 0]
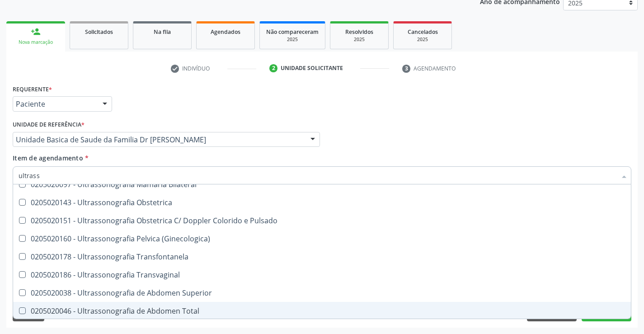
click at [205, 309] on div "0205020046 - Ultrassonografia de Abdomen Total" at bounding box center [322, 310] width 607 height 7
checkbox Total "true"
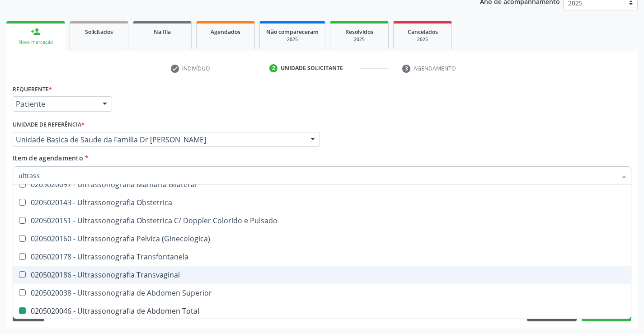
click at [639, 264] on div "Acompanhamento Acompanhe a situação das marcações correntes e finalizadas Relat…" at bounding box center [322, 135] width 644 height 398
checkbox X "true"
checkbox Total "false"
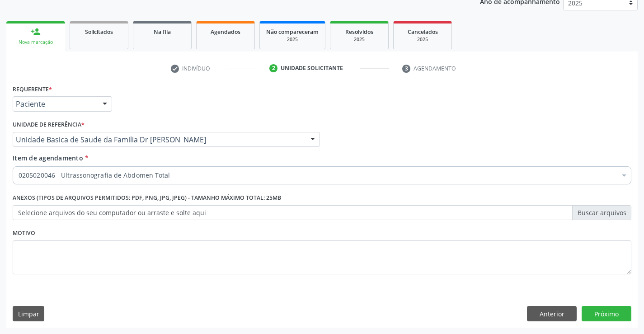
scroll to position [0, 0]
click at [602, 309] on button "Próximo" at bounding box center [607, 313] width 50 height 15
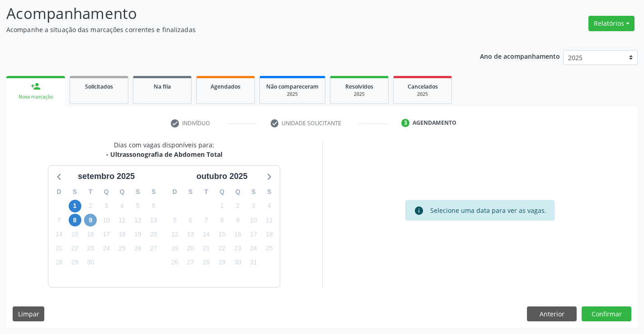
click at [91, 219] on span "9" at bounding box center [90, 220] width 13 height 13
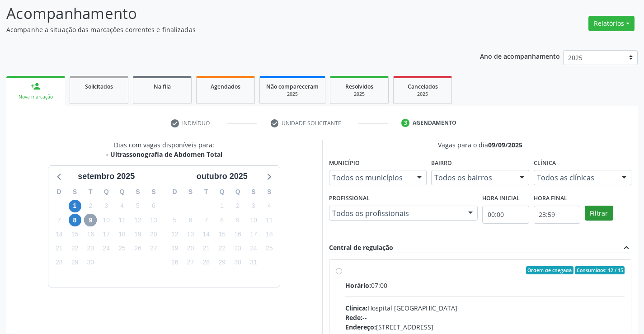
scroll to position [190, 0]
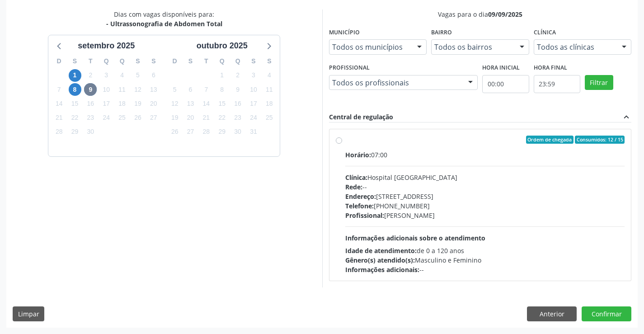
click at [440, 143] on div "Ordem de chegada Consumidos: 12 / 15" at bounding box center [485, 140] width 280 height 8
click at [342, 143] on input "Ordem de chegada Consumidos: 12 / 15 Horário: 07:00 Clínica: Hospital [GEOGRAPH…" at bounding box center [339, 140] width 6 height 8
radio input "true"
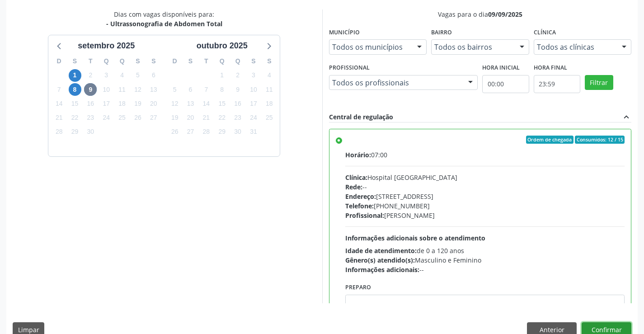
click at [599, 324] on button "Confirmar" at bounding box center [607, 329] width 50 height 15
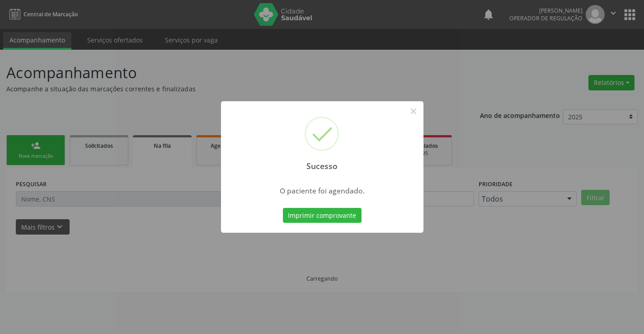
scroll to position [0, 0]
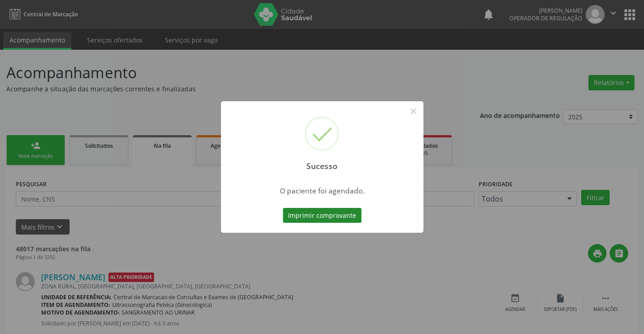
click at [321, 216] on button "Imprimir comprovante" at bounding box center [322, 215] width 79 height 15
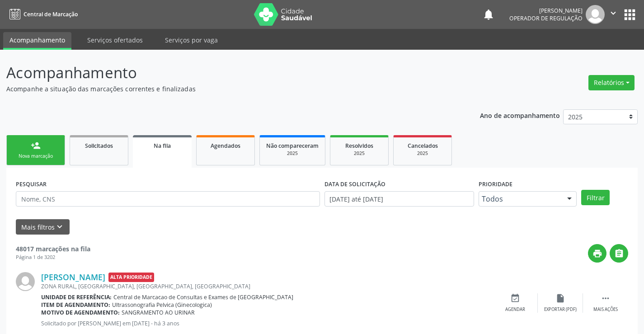
click at [31, 150] on div "person_add" at bounding box center [36, 146] width 10 height 10
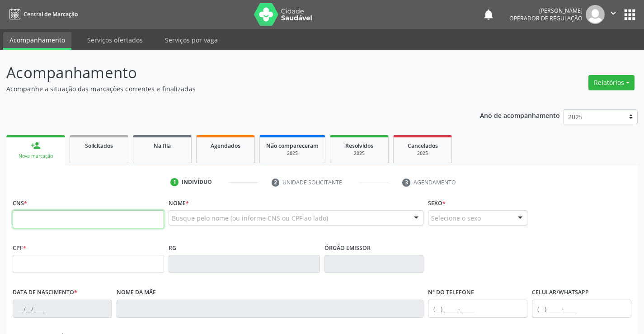
click at [57, 218] on input "text" at bounding box center [88, 219] width 151 height 18
type input "700 0051 3315 5004"
type input "2020071622"
type input "[DATE]"
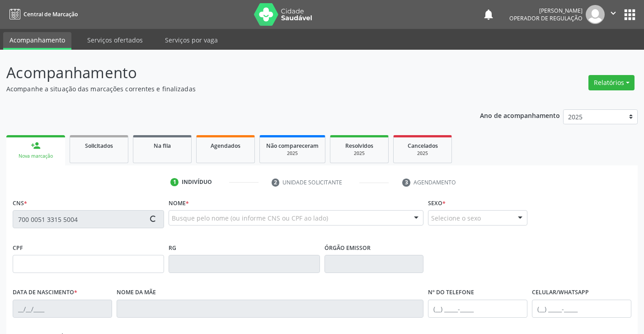
type input "[PHONE_NUMBER]"
type input "013.166.605-32"
type input "S/N"
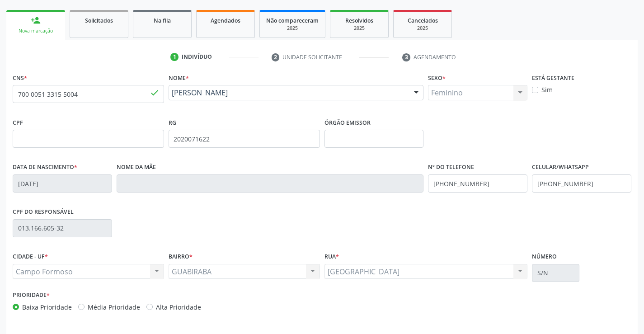
scroll to position [156, 0]
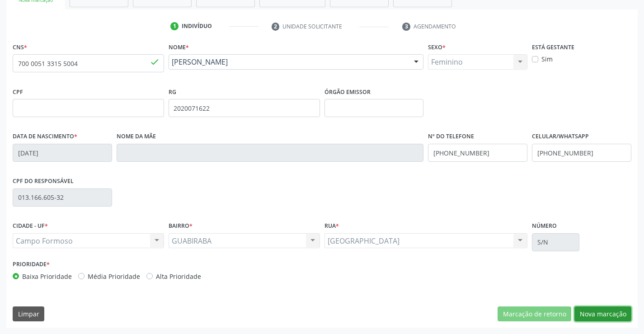
click at [602, 309] on button "Nova marcação" at bounding box center [603, 314] width 57 height 15
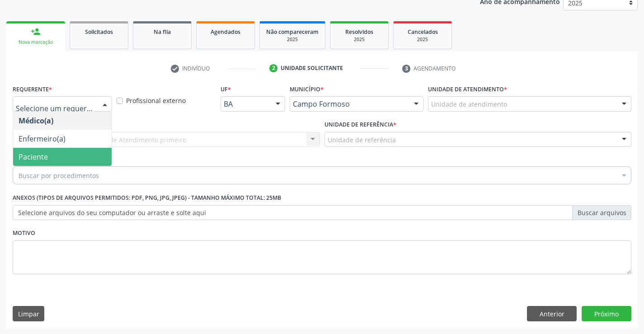
click at [44, 153] on span "Paciente" at bounding box center [33, 157] width 29 height 10
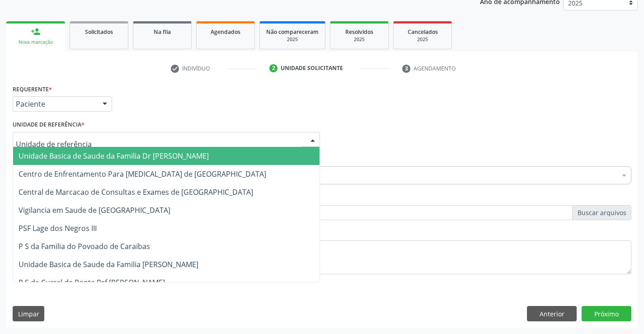
click at [68, 156] on span "Unidade Basica de Saude da Familia Dr [PERSON_NAME]" at bounding box center [114, 156] width 190 height 10
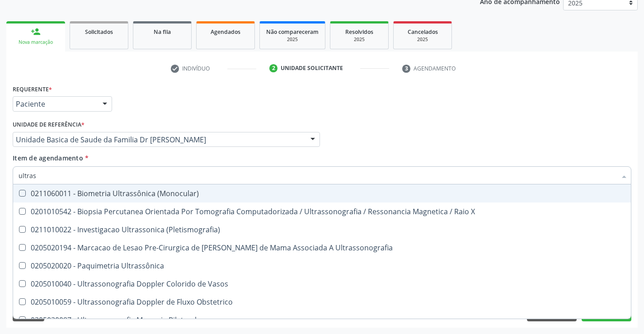
type input "ultrass"
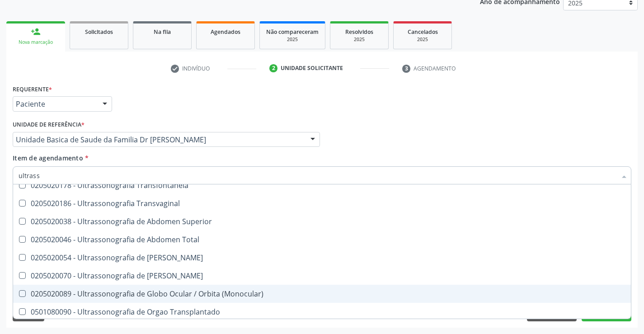
scroll to position [181, 0]
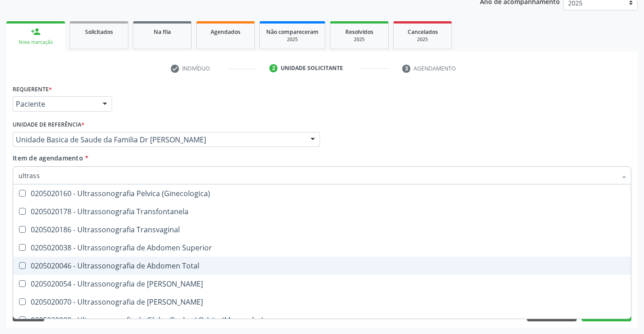
click at [212, 264] on div "0205020046 - Ultrassonografia de Abdomen Total" at bounding box center [322, 265] width 607 height 7
checkbox Total "true"
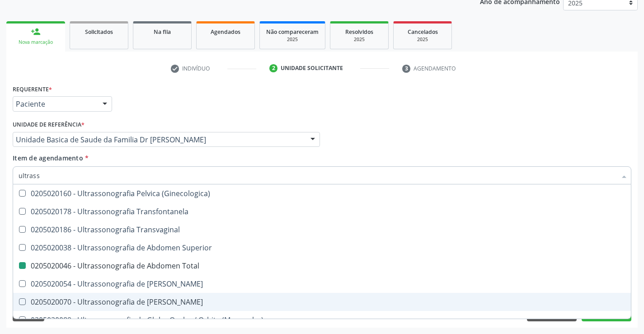
click at [638, 280] on div "Acompanhamento Acompanhe a situação das marcações correntes e finalizadas Relat…" at bounding box center [322, 135] width 644 height 398
checkbox X "true"
checkbox Total "false"
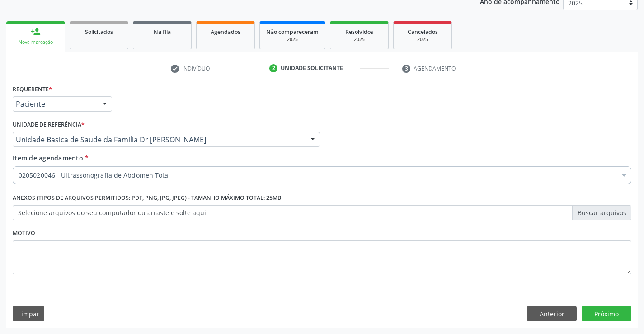
scroll to position [0, 0]
click at [607, 311] on button "Próximo" at bounding box center [607, 313] width 50 height 15
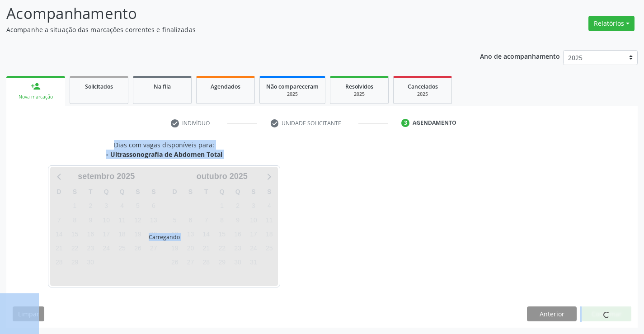
scroll to position [59, 0]
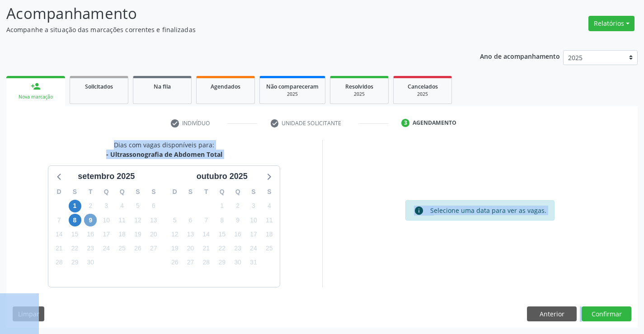
click at [91, 220] on span "9" at bounding box center [90, 220] width 13 height 13
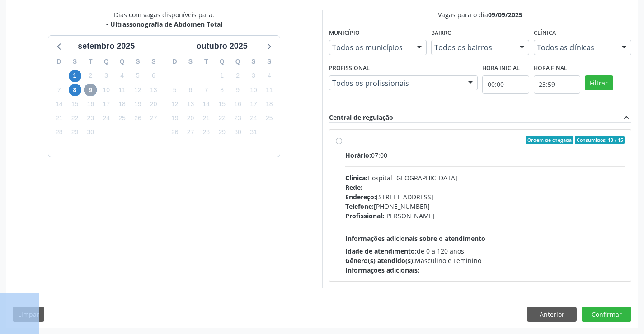
scroll to position [190, 0]
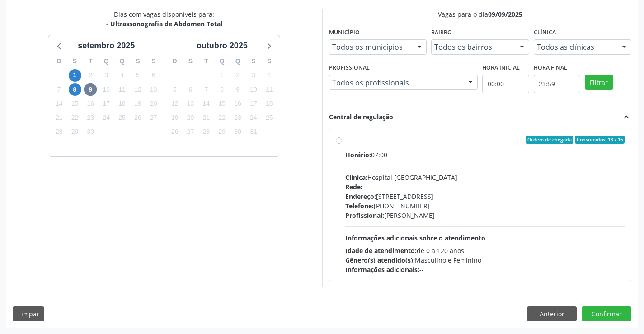
click at [415, 150] on div "Horário: 07:00" at bounding box center [485, 154] width 280 height 9
click at [342, 144] on input "Ordem de chegada Consumidos: 13 / 15 Horário: 07:00 Clínica: Hospital [GEOGRAPH…" at bounding box center [339, 140] width 6 height 8
radio input "true"
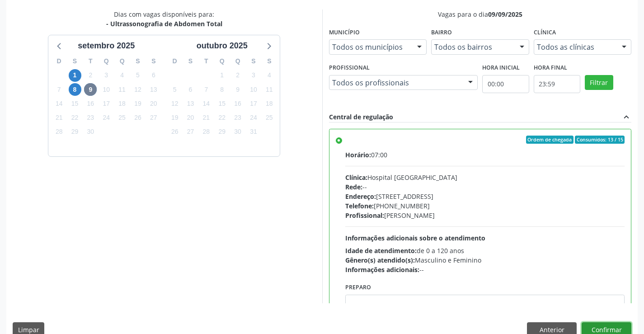
click at [604, 326] on button "Confirmar" at bounding box center [607, 329] width 50 height 15
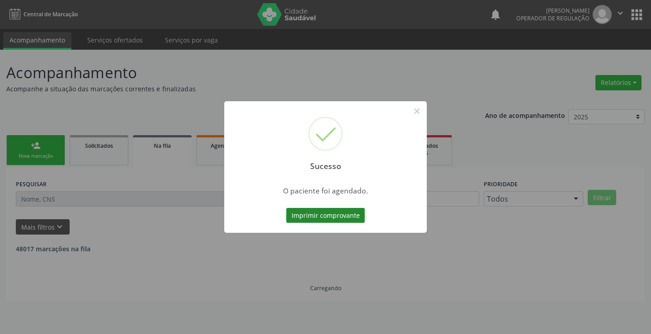
click at [332, 215] on button "Imprimir comprovante" at bounding box center [325, 215] width 79 height 15
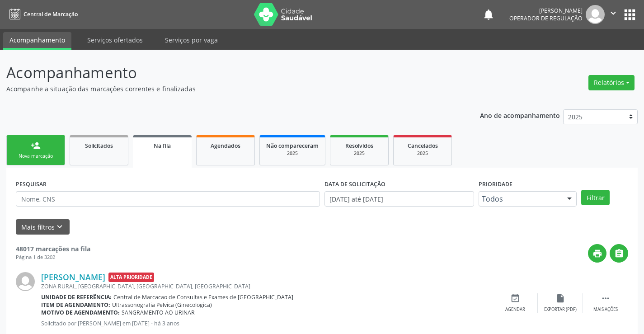
click at [49, 146] on link "person_add Nova marcação" at bounding box center [35, 150] width 59 height 30
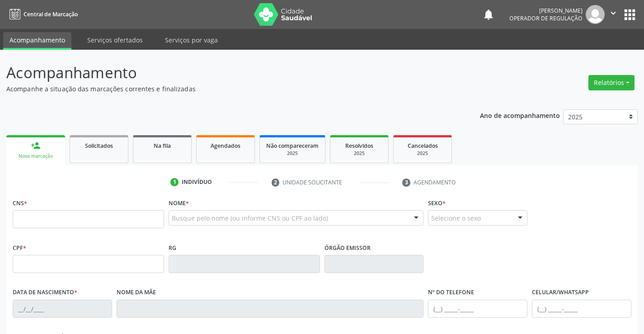
click at [615, 9] on icon "" at bounding box center [614, 13] width 10 height 10
click at [586, 56] on link "Sair" at bounding box center [590, 55] width 62 height 13
